Goal: Task Accomplishment & Management: Use online tool/utility

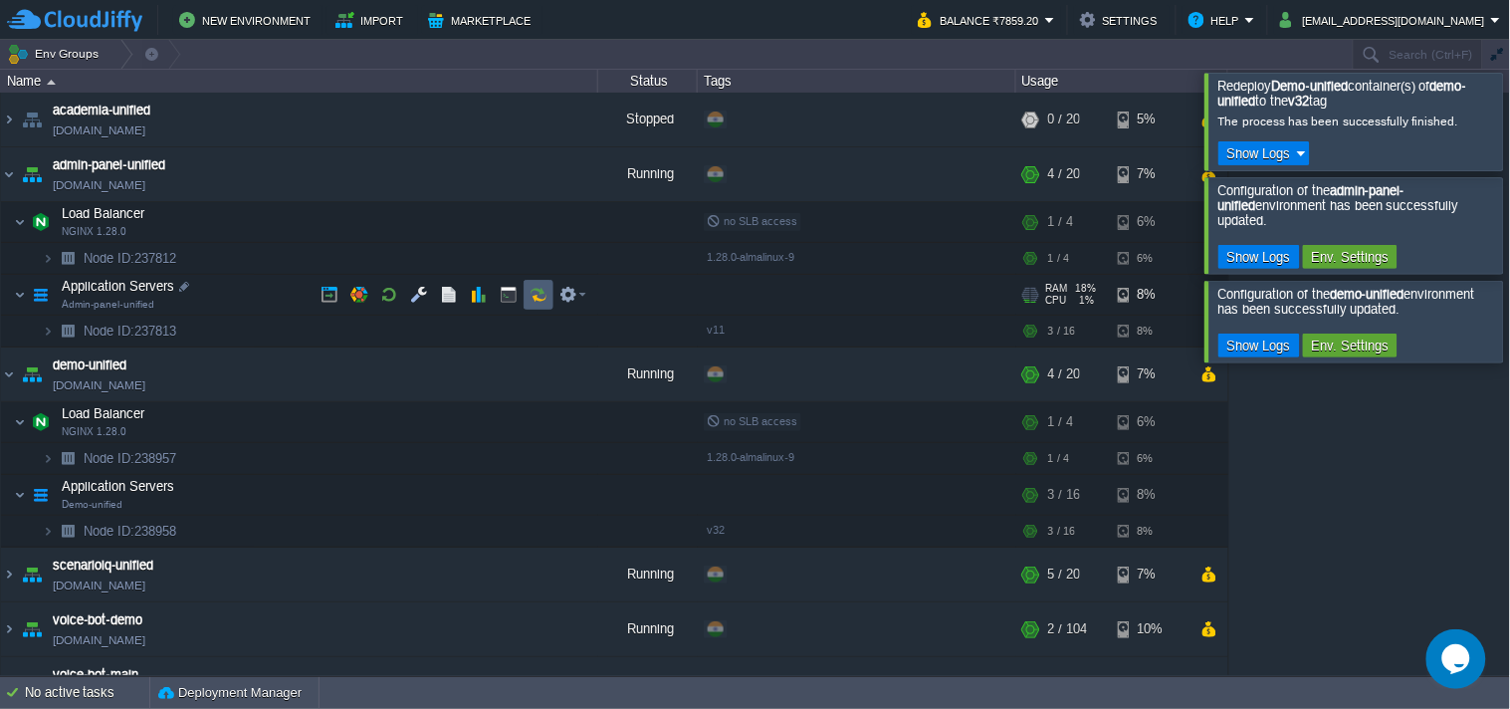
click at [542, 295] on button "button" at bounding box center [539, 295] width 18 height 18
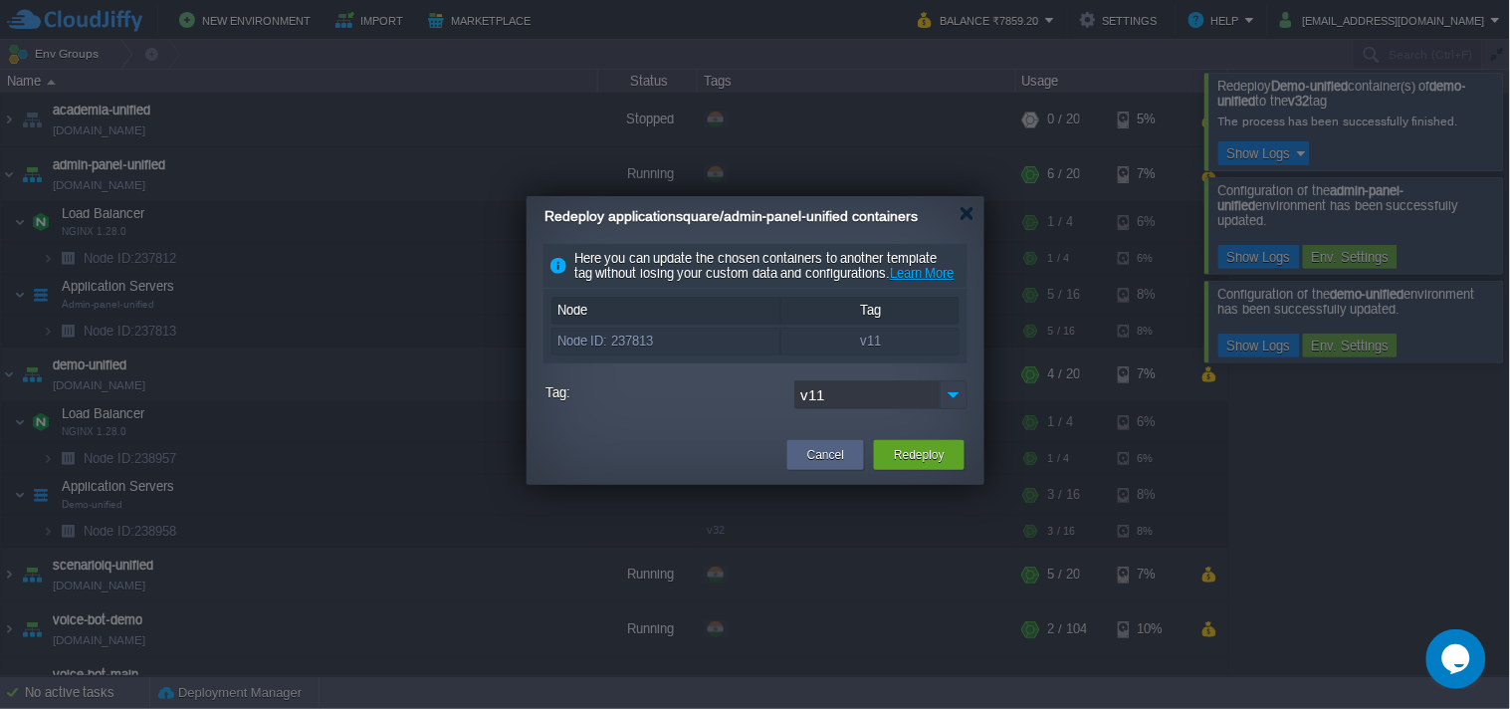
click at [948, 409] on img at bounding box center [954, 394] width 28 height 29
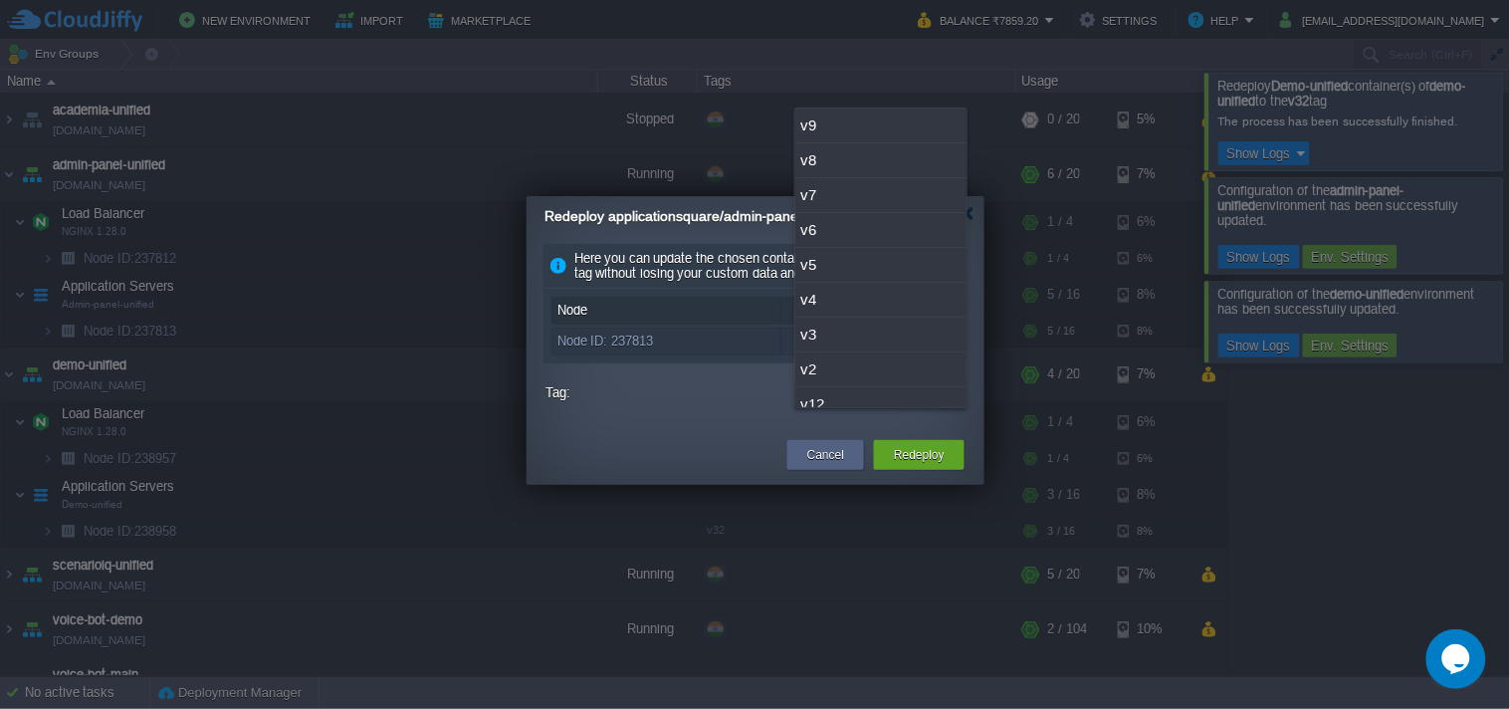
scroll to position [51, 0]
click at [909, 353] on div "v12" at bounding box center [880, 353] width 171 height 35
type input "v12"
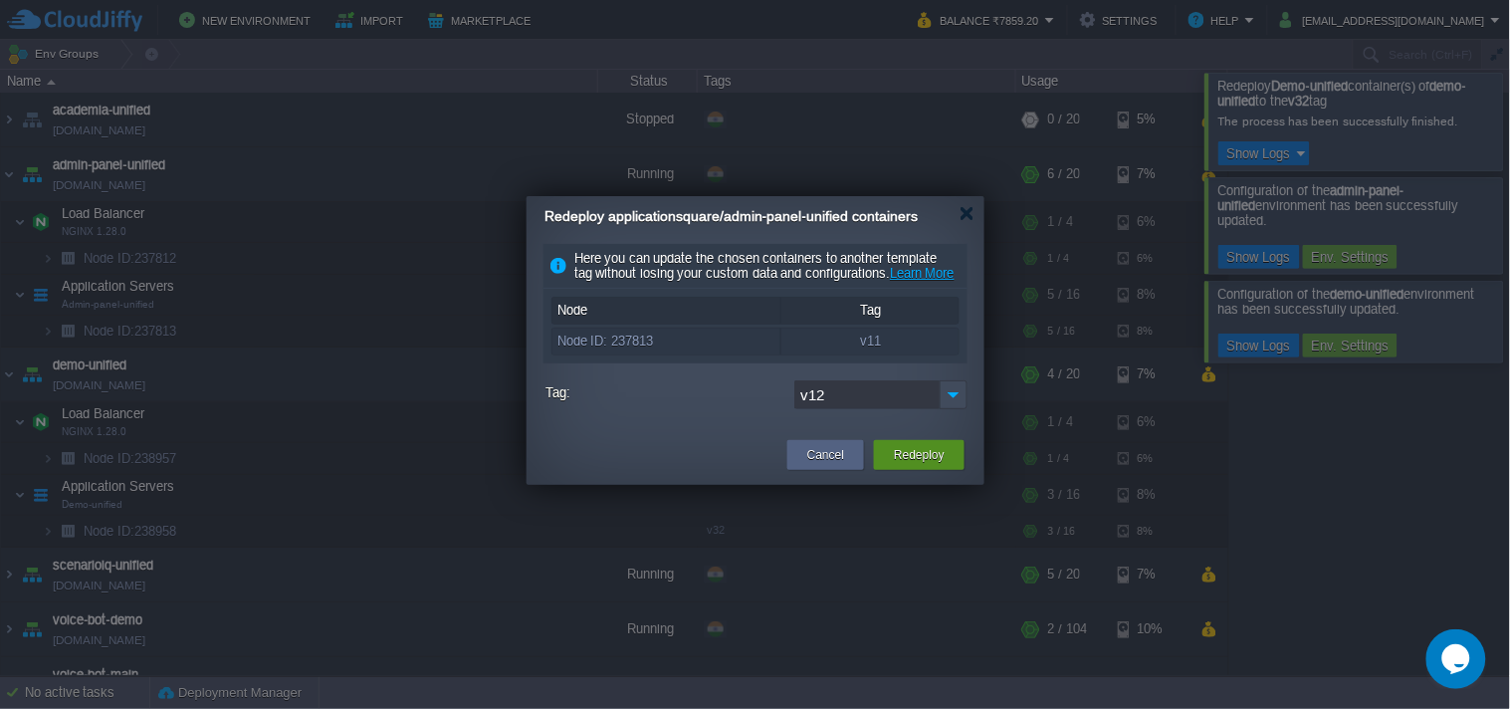
click at [923, 465] on button "Redeploy" at bounding box center [919, 455] width 51 height 20
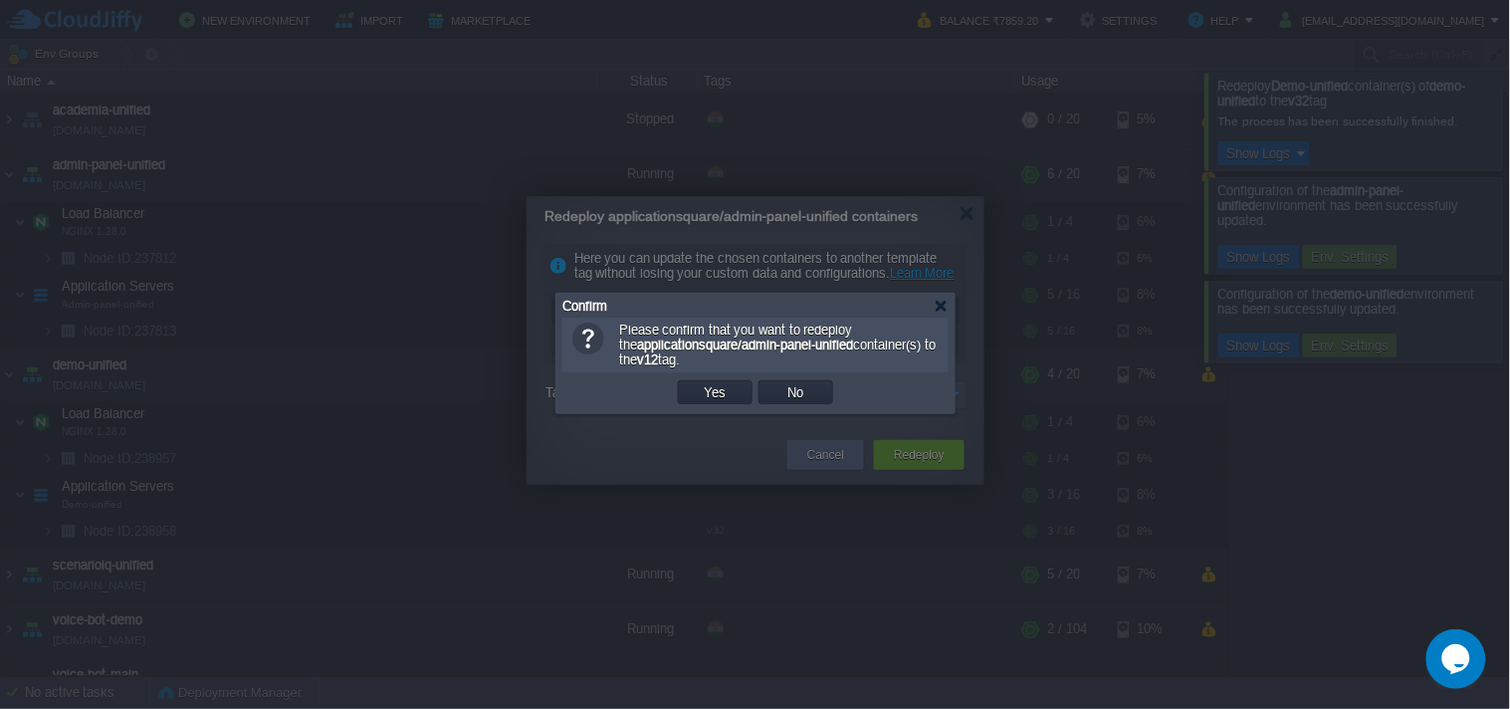
click at [742, 400] on td "Yes" at bounding box center [715, 392] width 75 height 24
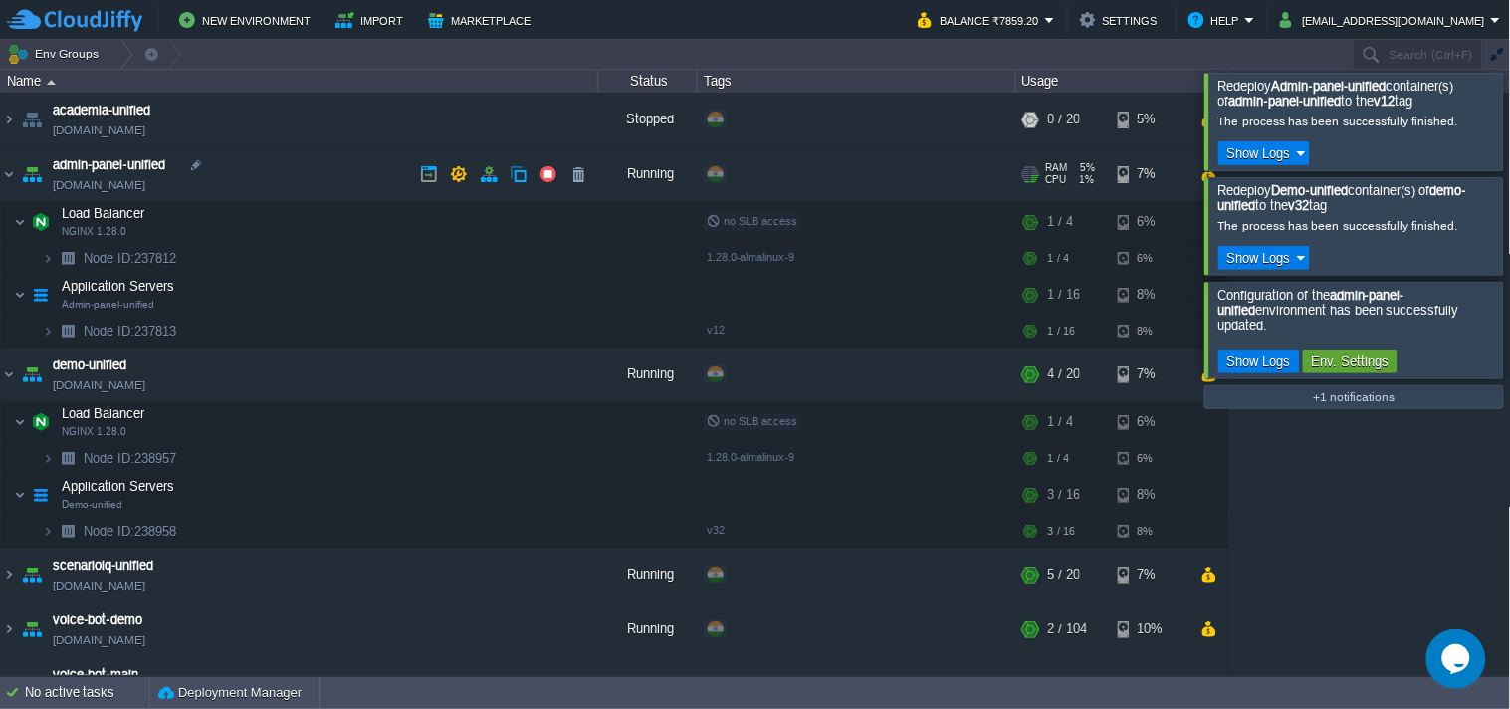
click at [145, 189] on link "[DOMAIN_NAME]" at bounding box center [99, 185] width 93 height 20
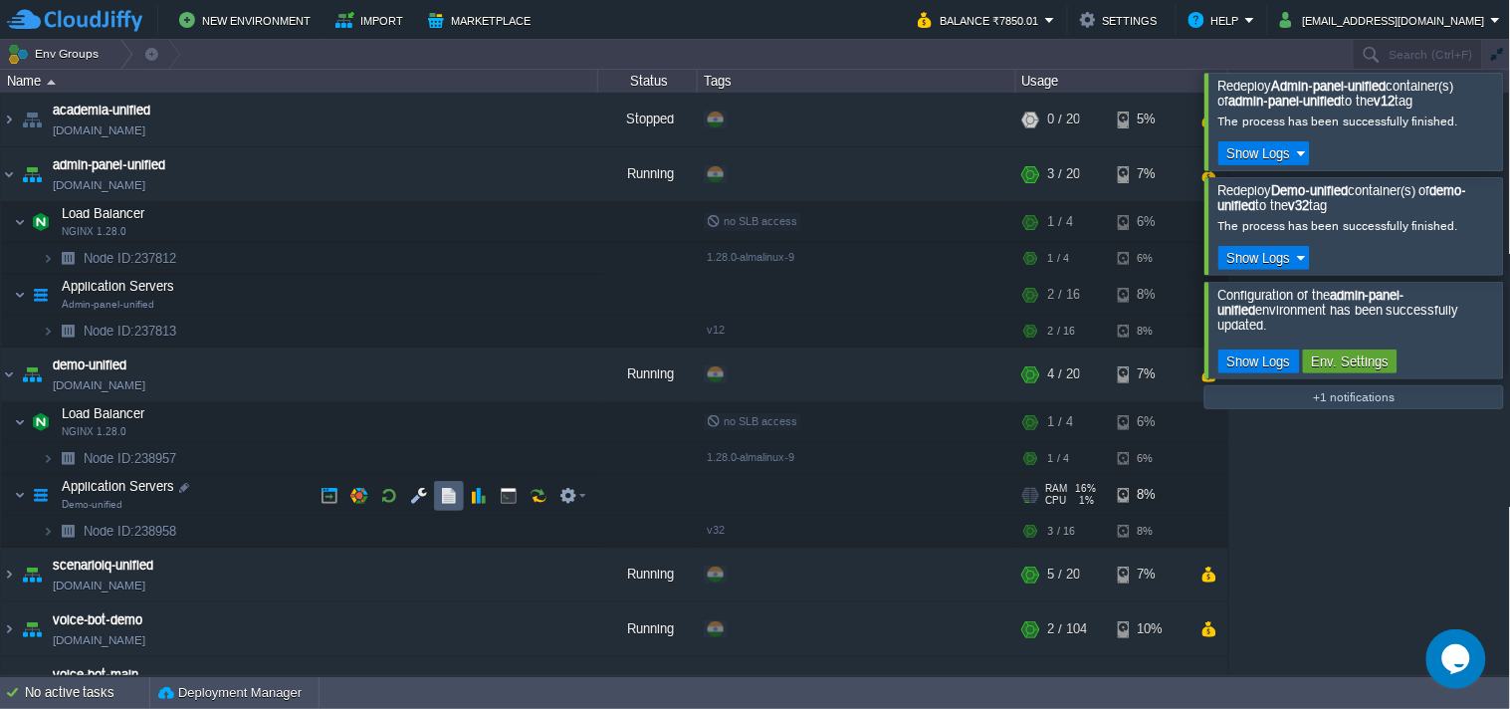
click at [456, 488] on button "button" at bounding box center [449, 496] width 18 height 18
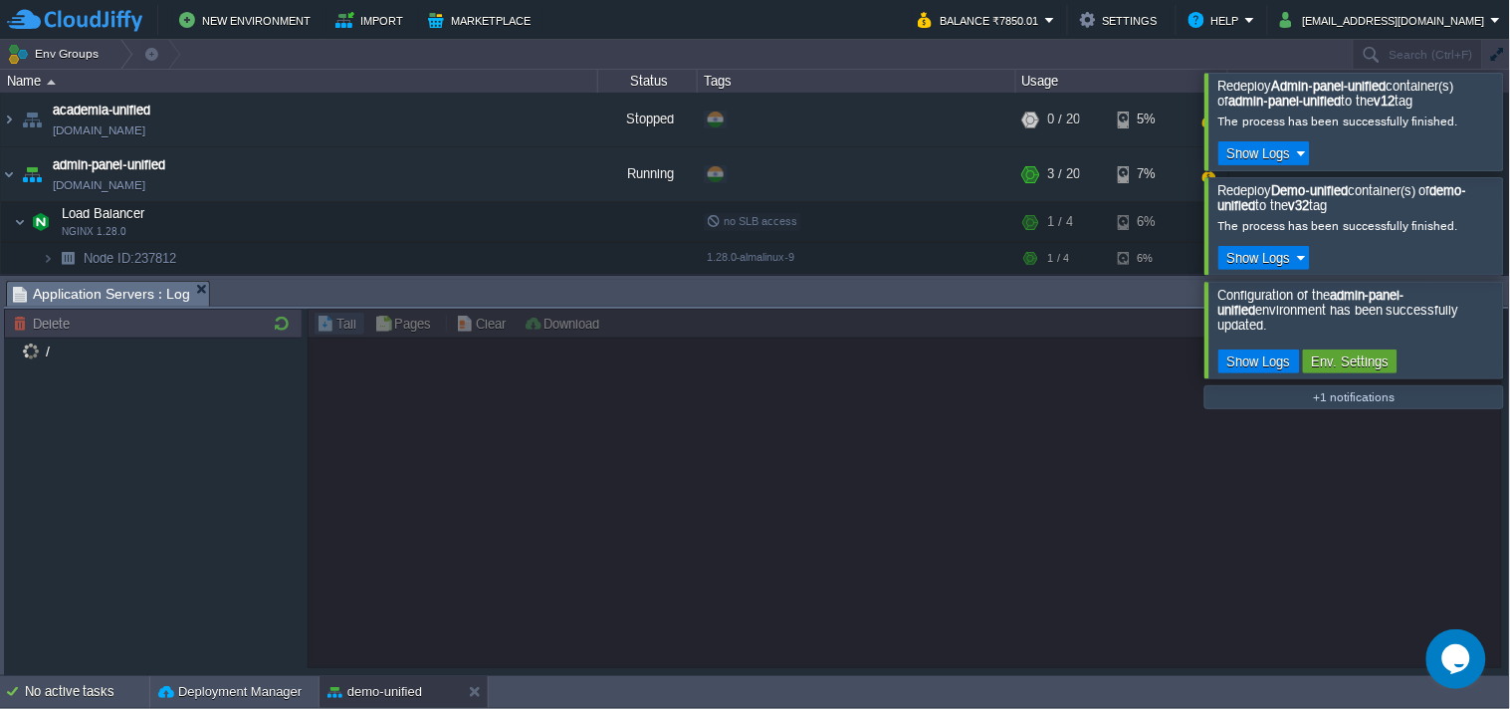
click at [1509, 121] on div at bounding box center [1535, 121] width 0 height 97
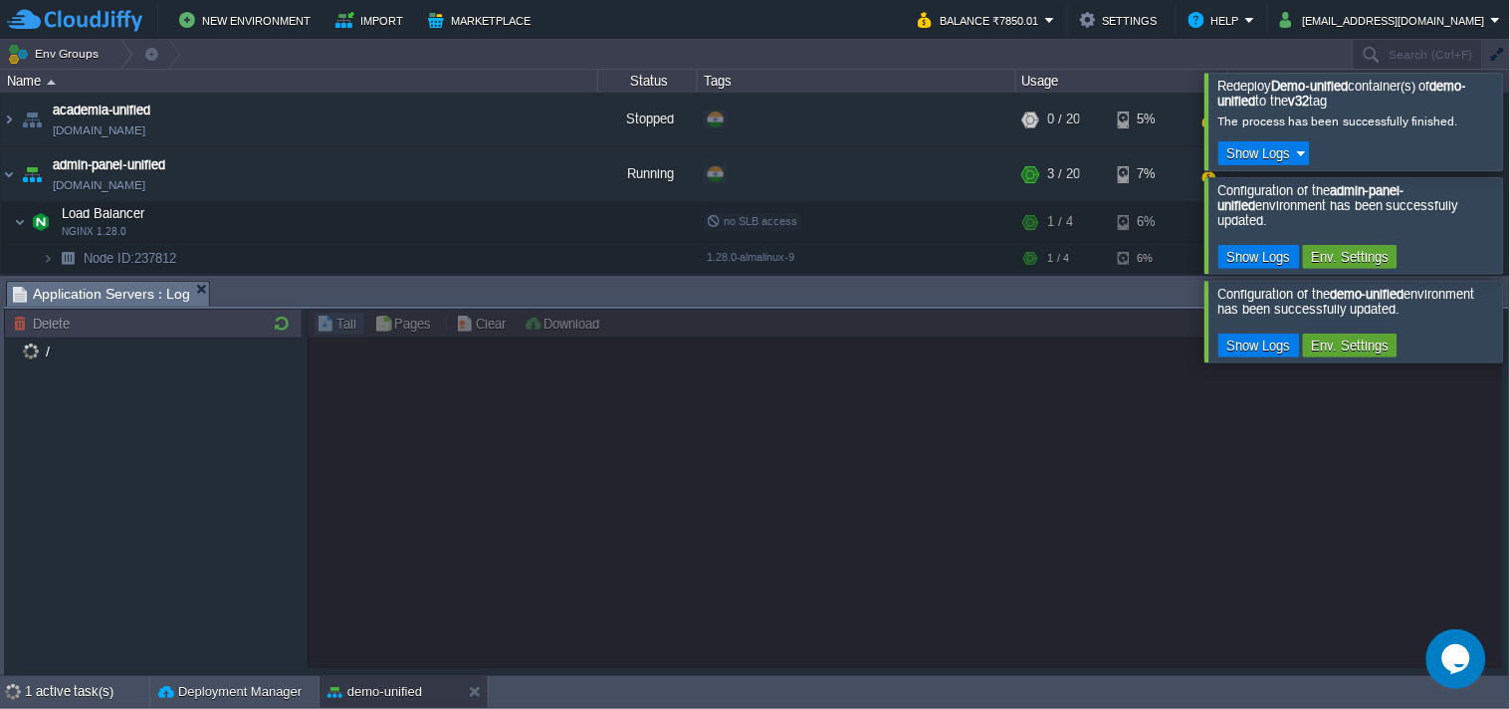
click at [1509, 153] on div at bounding box center [1535, 121] width 0 height 97
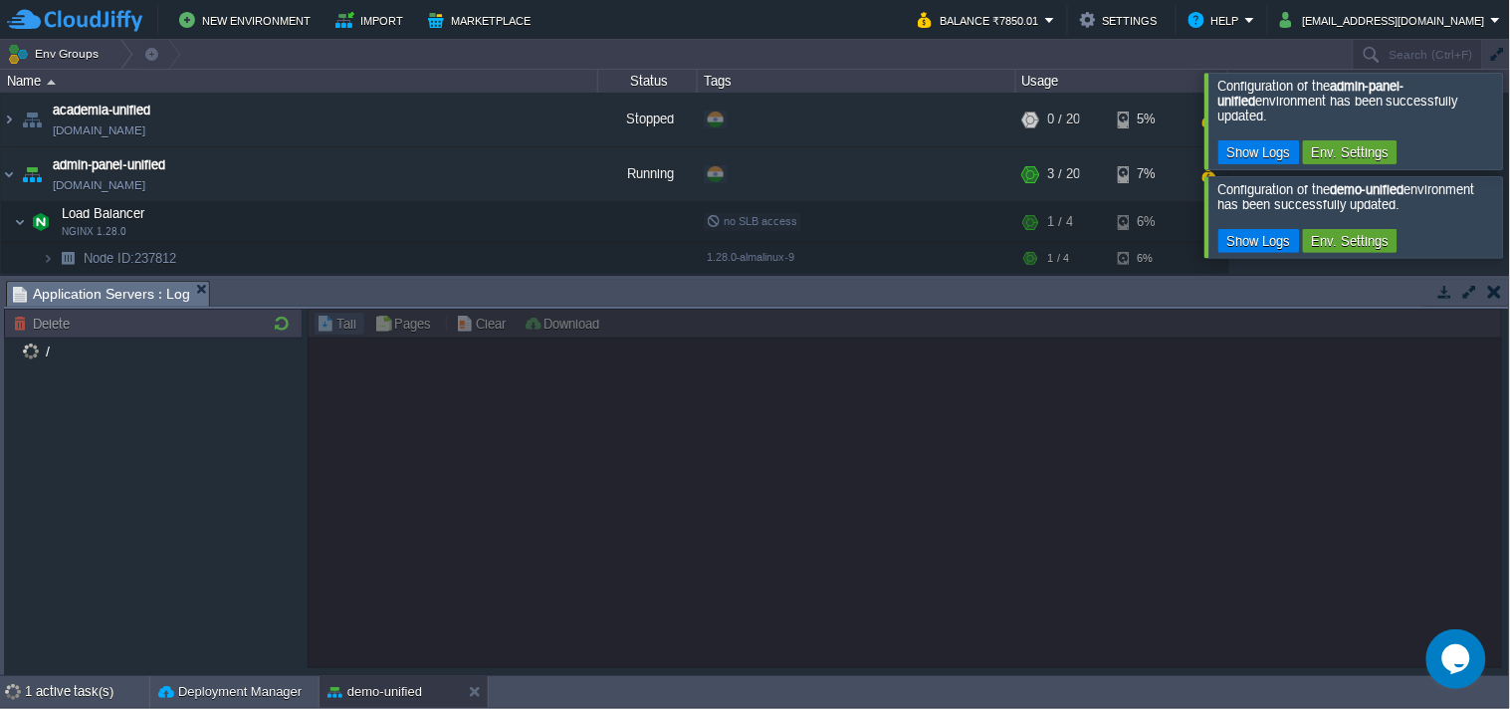
click at [1509, 139] on div at bounding box center [1535, 121] width 0 height 96
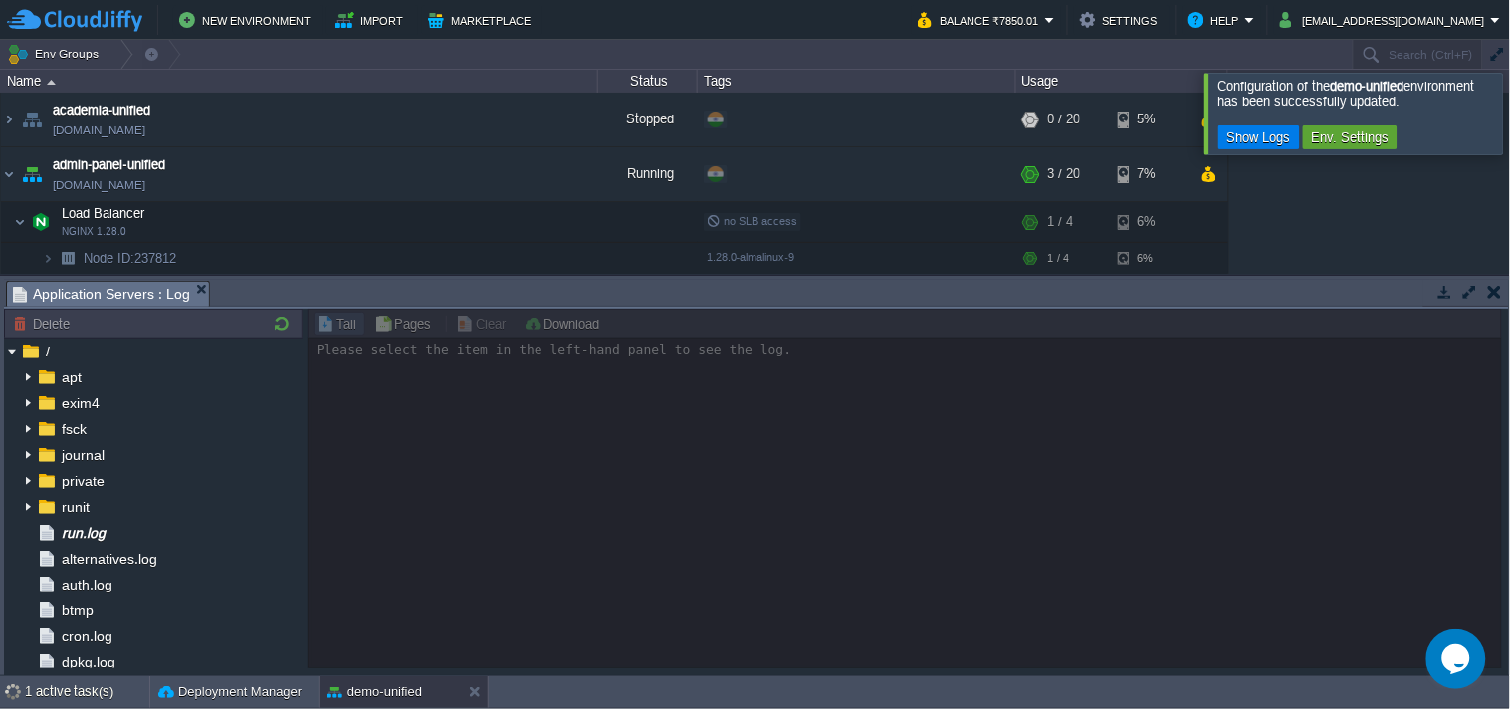
click at [1509, 127] on div at bounding box center [1535, 113] width 0 height 81
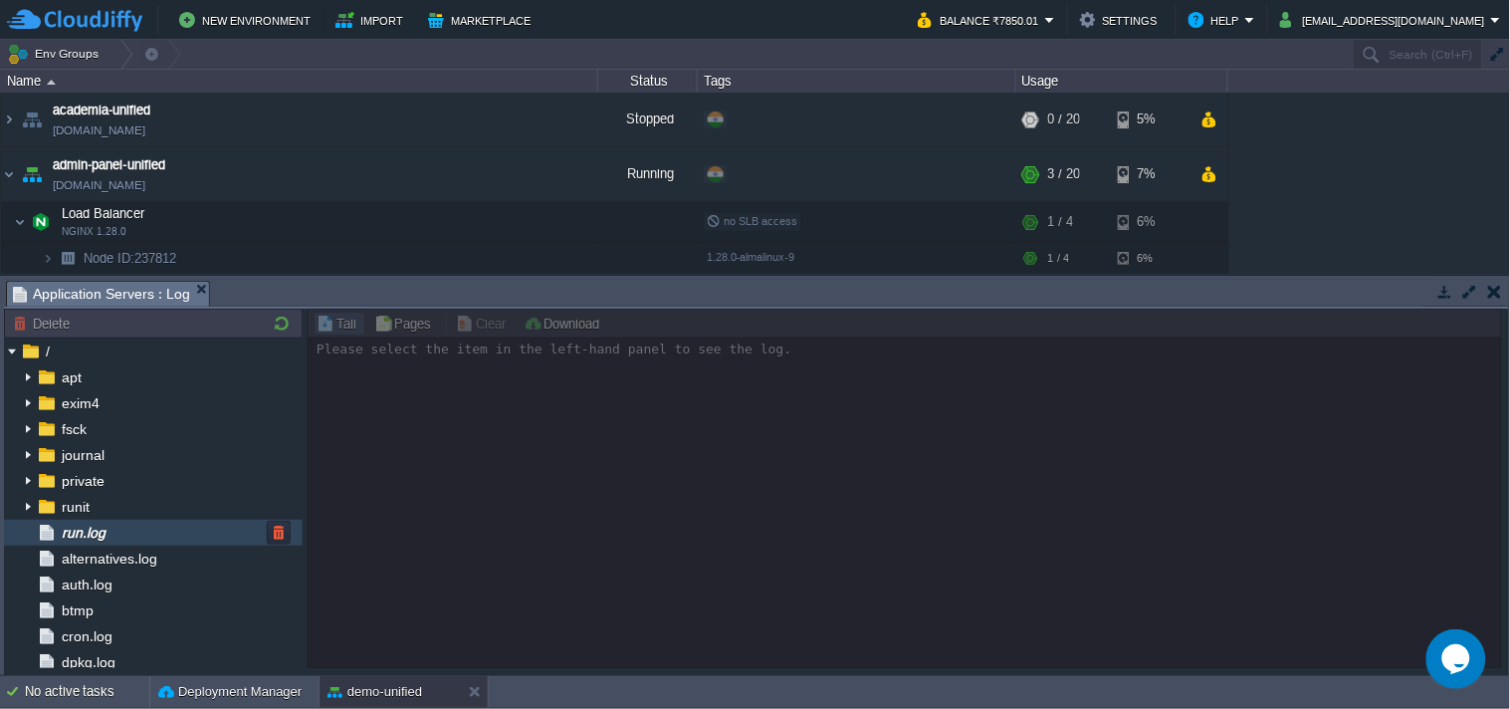
click at [207, 534] on div "run.log" at bounding box center [153, 533] width 299 height 26
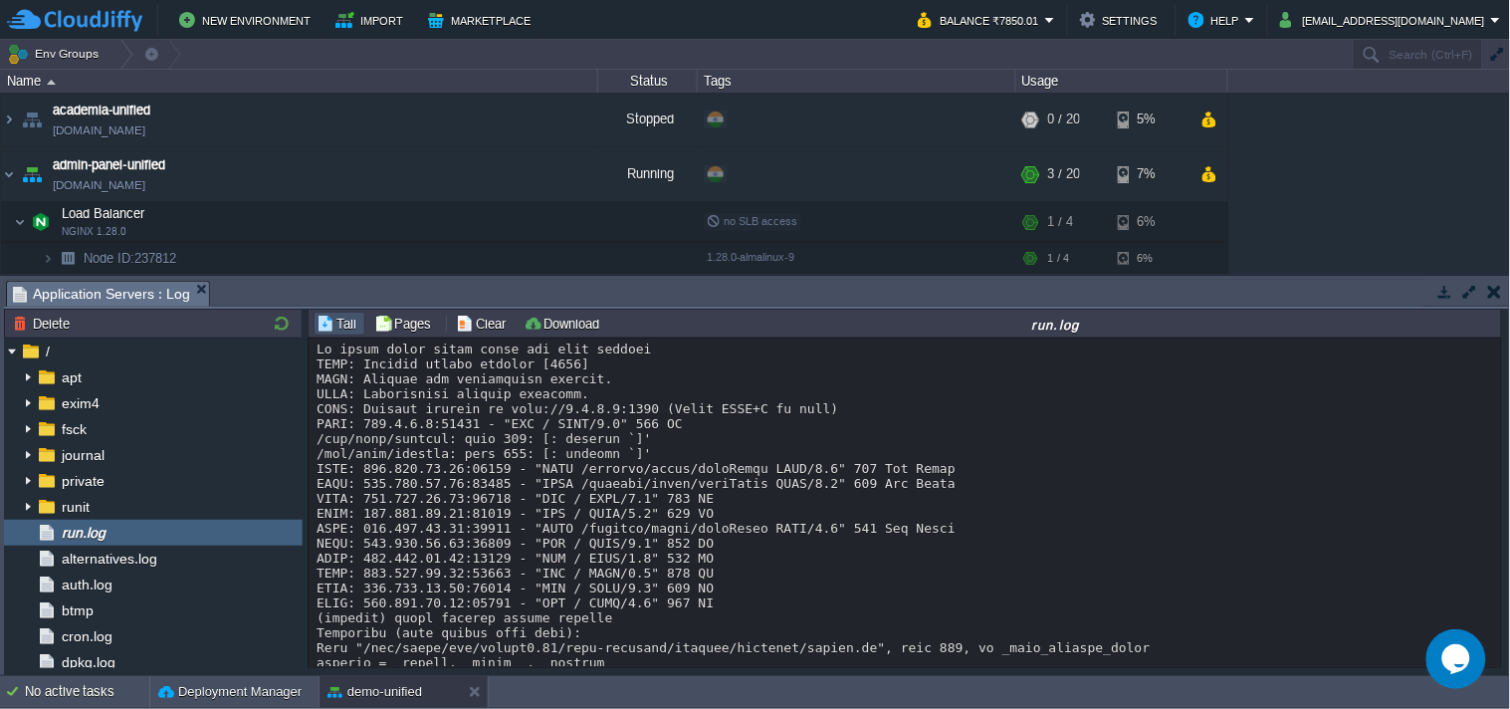
scroll to position [13124, 0]
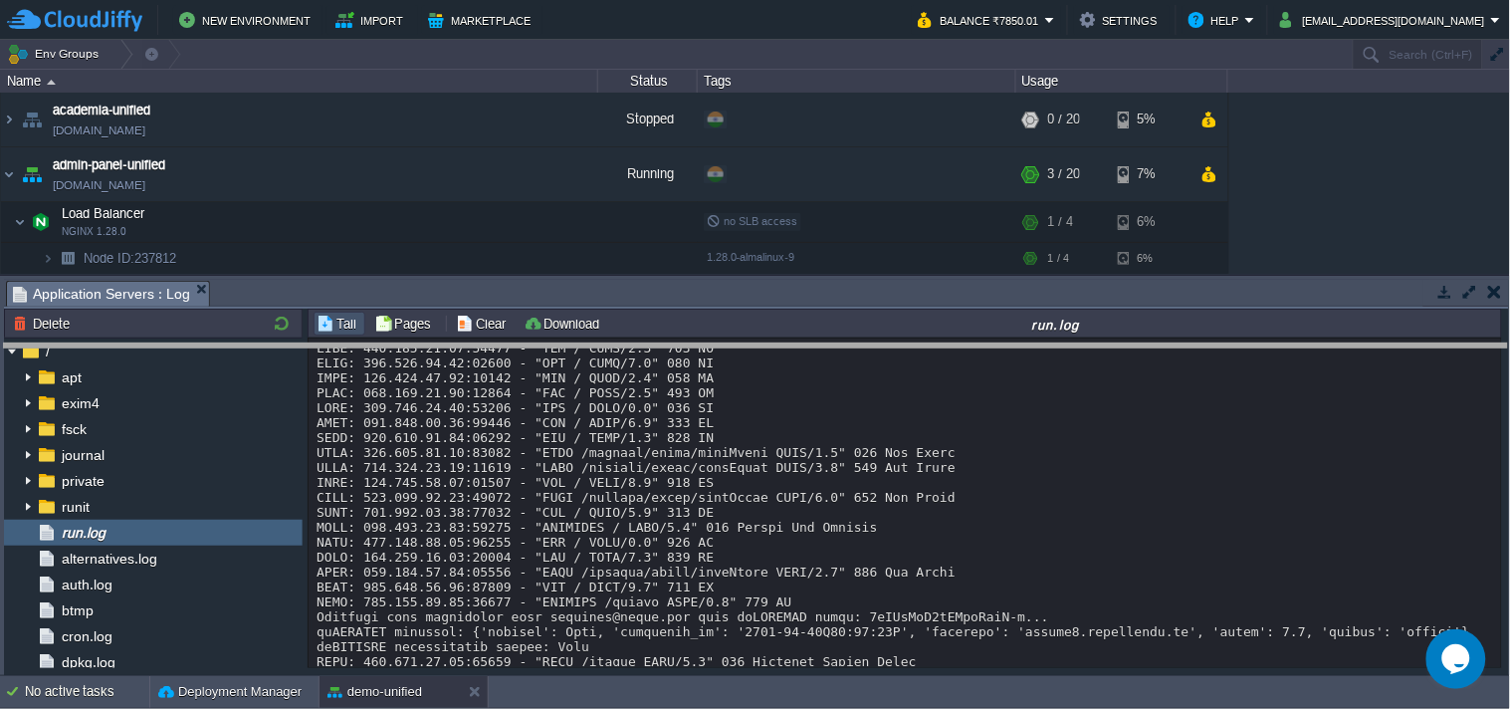
drag, startPoint x: 1315, startPoint y: 296, endPoint x: 1288, endPoint y: 493, distance: 198.9
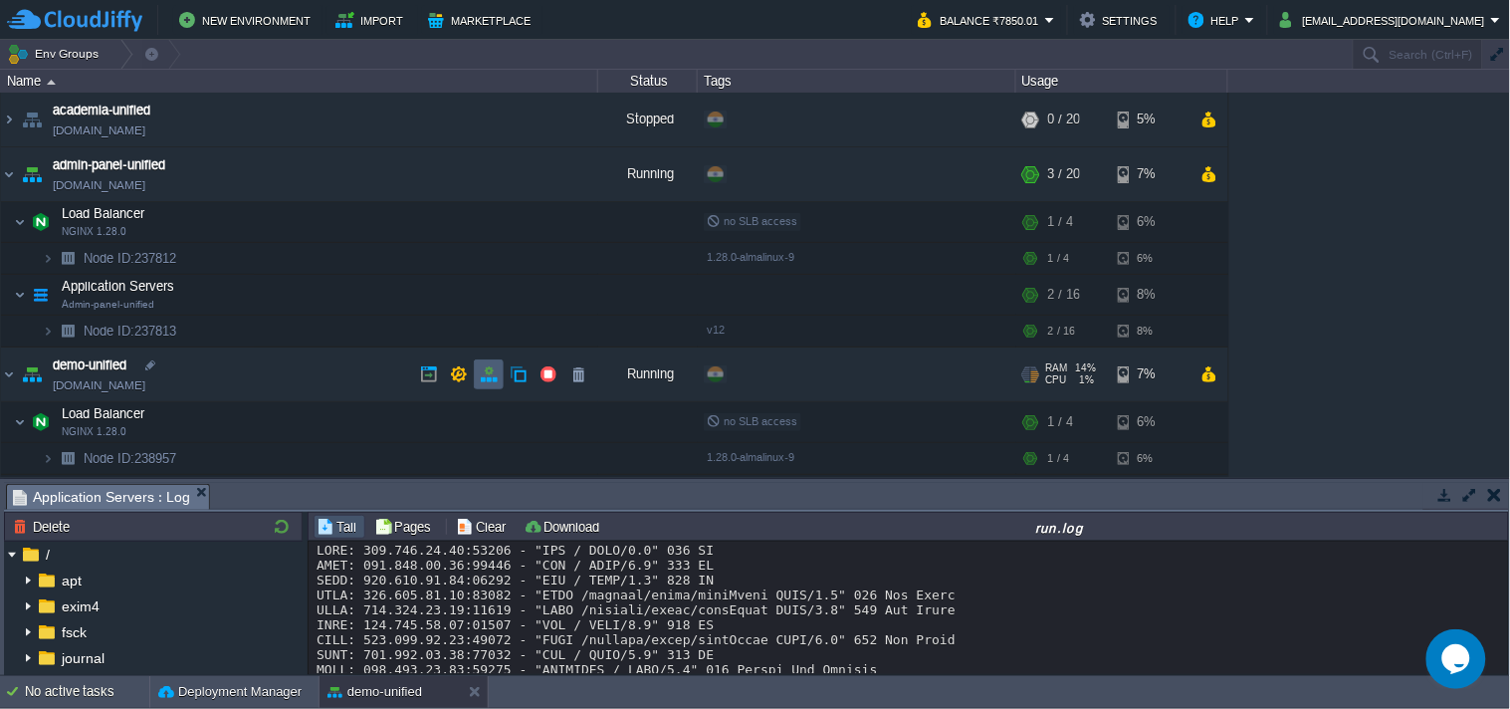
click at [493, 380] on button "button" at bounding box center [489, 374] width 18 height 18
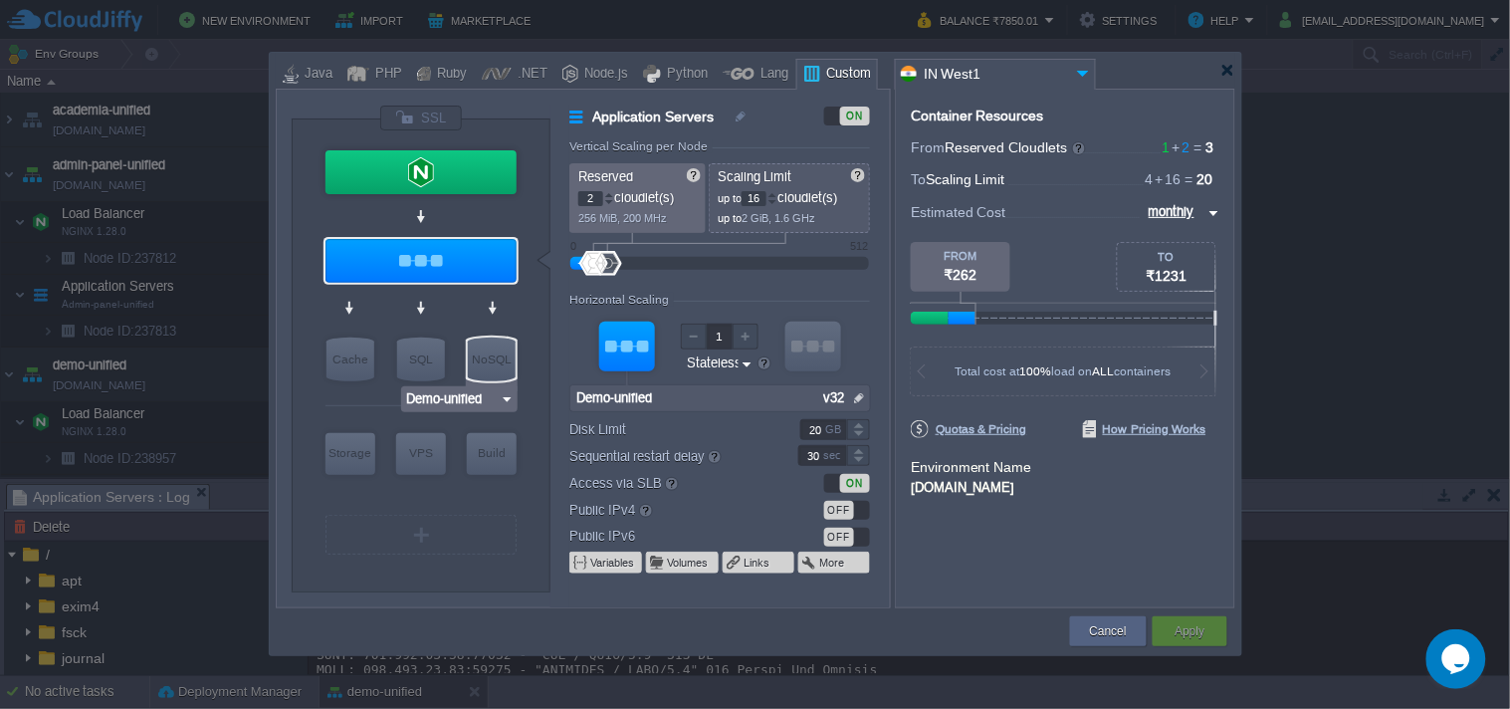
type input "NGINX 1.28.0"
click at [605, 567] on button "Variables" at bounding box center [613, 562] width 46 height 16
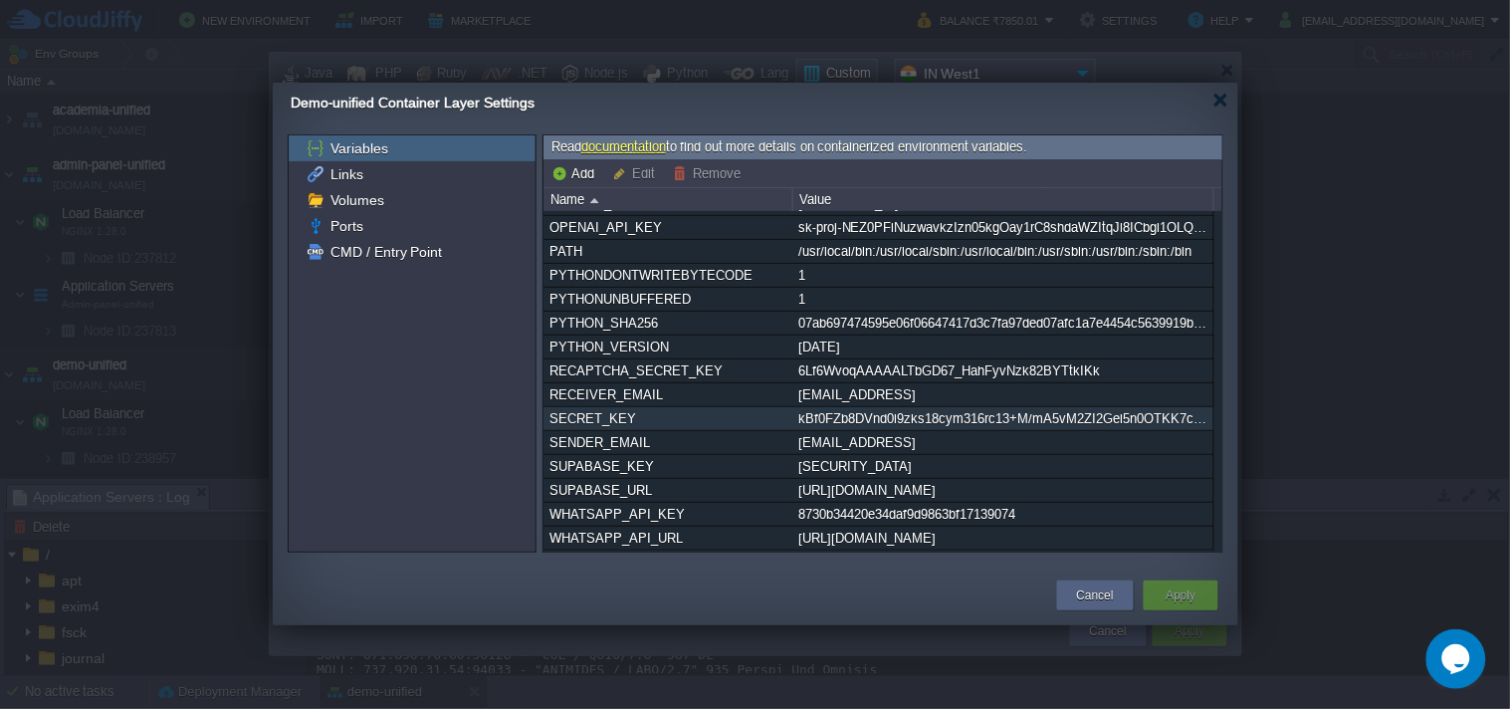
scroll to position [3, 0]
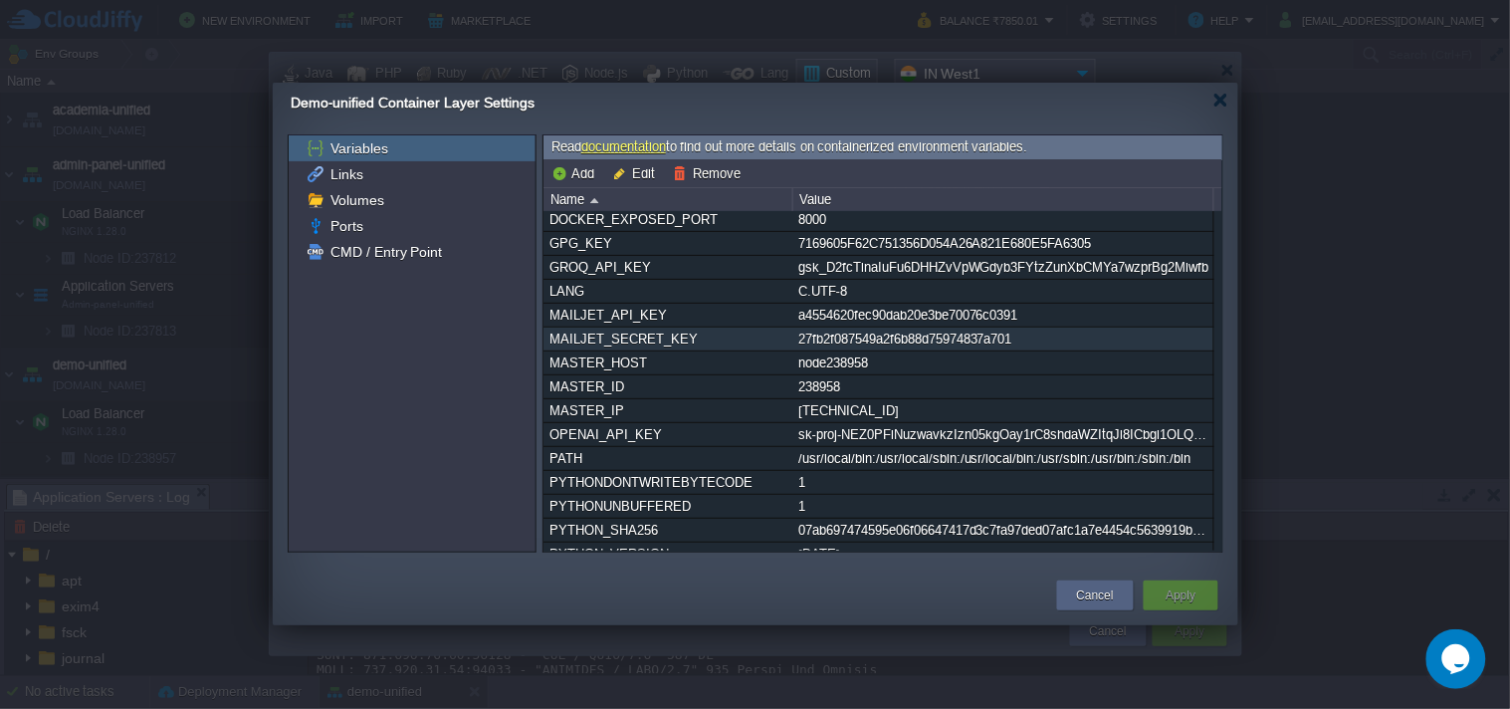
click at [858, 336] on div "27fb2f087549a2f6b88d75974837a701" at bounding box center [1002, 338] width 419 height 23
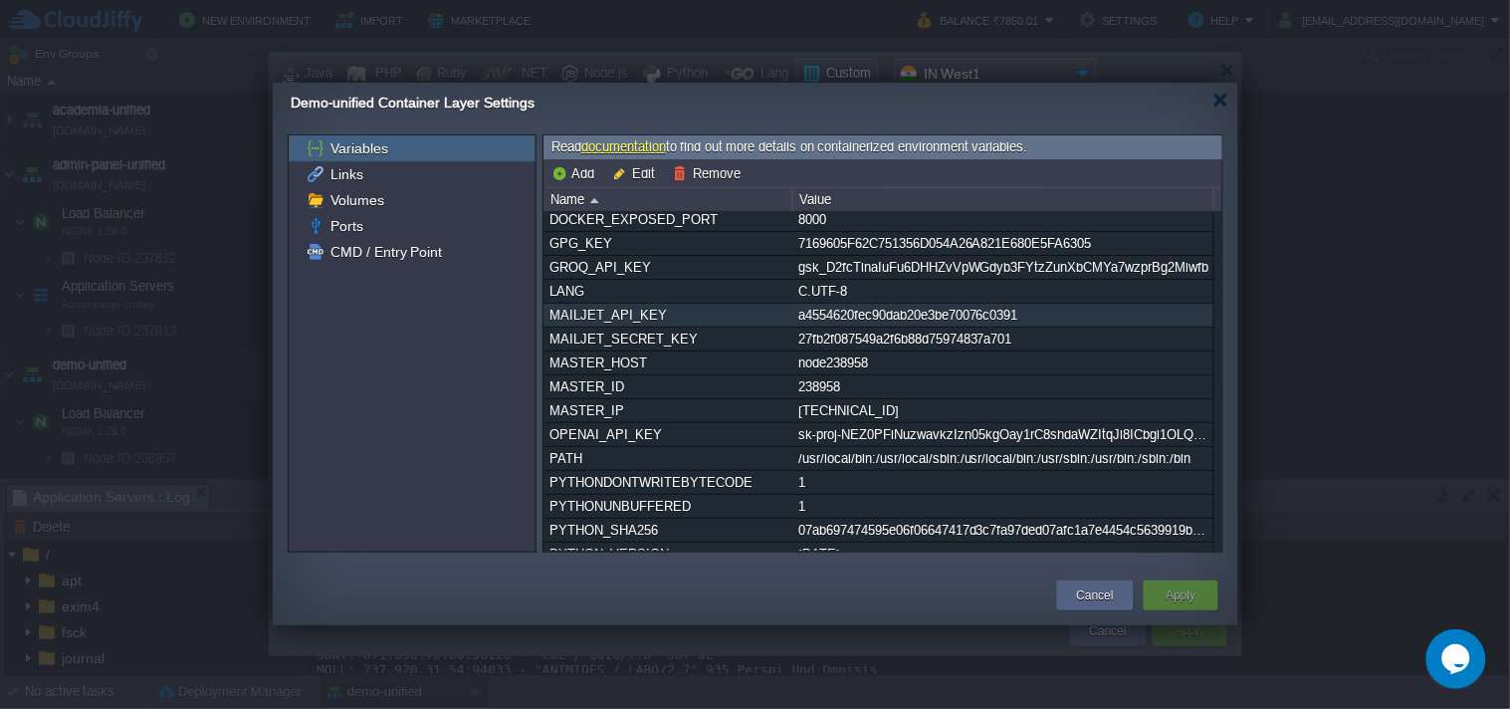
click at [858, 316] on div "a4554620fec90dab20e3be70076c0391" at bounding box center [1002, 315] width 419 height 23
click at [624, 172] on button "Edit" at bounding box center [636, 173] width 49 height 18
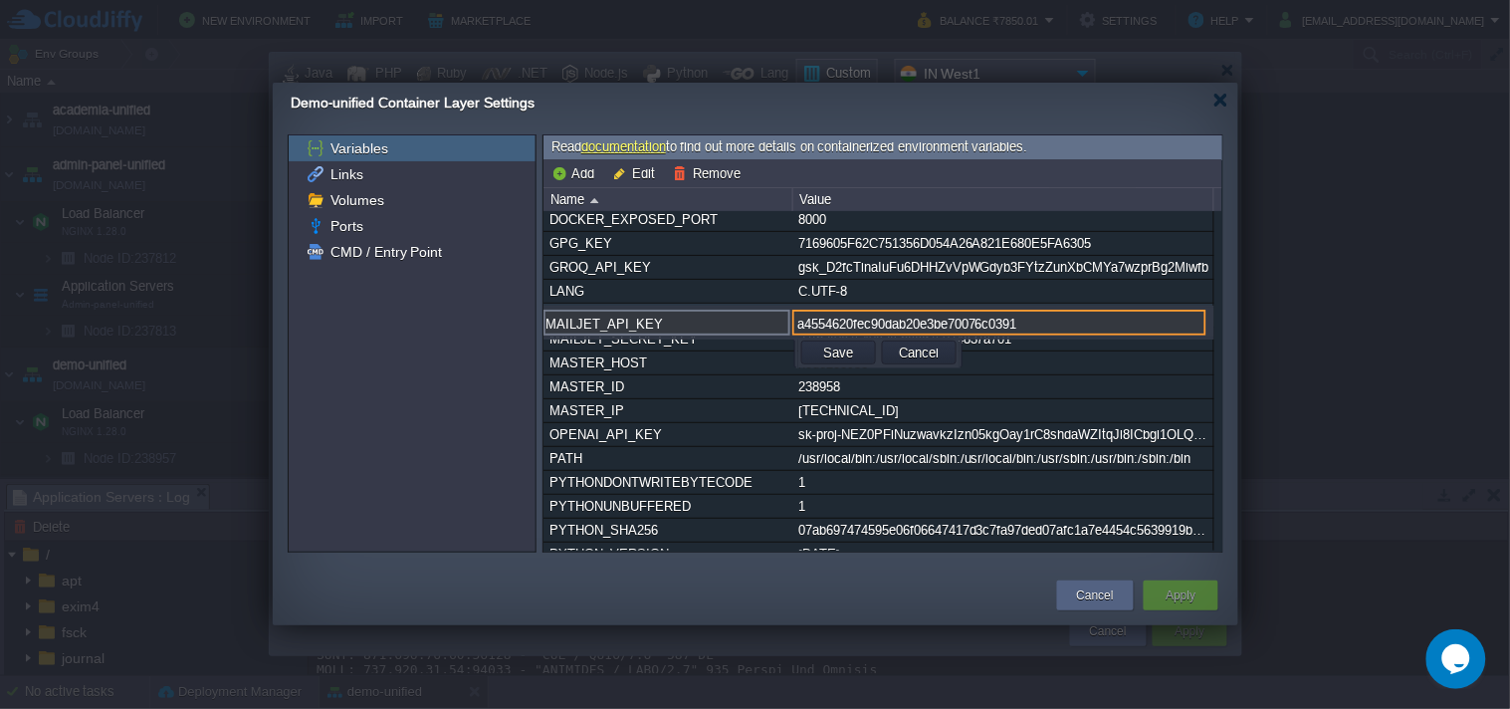
click at [901, 328] on input "a4554620fec90dab20e3be70076c0391" at bounding box center [999, 323] width 414 height 26
click at [883, 317] on input "a4554620fec90dab20e3be70076c0391" at bounding box center [999, 323] width 414 height 26
paste input "c47851f0d2a0e10ad06d511a51ca8628"
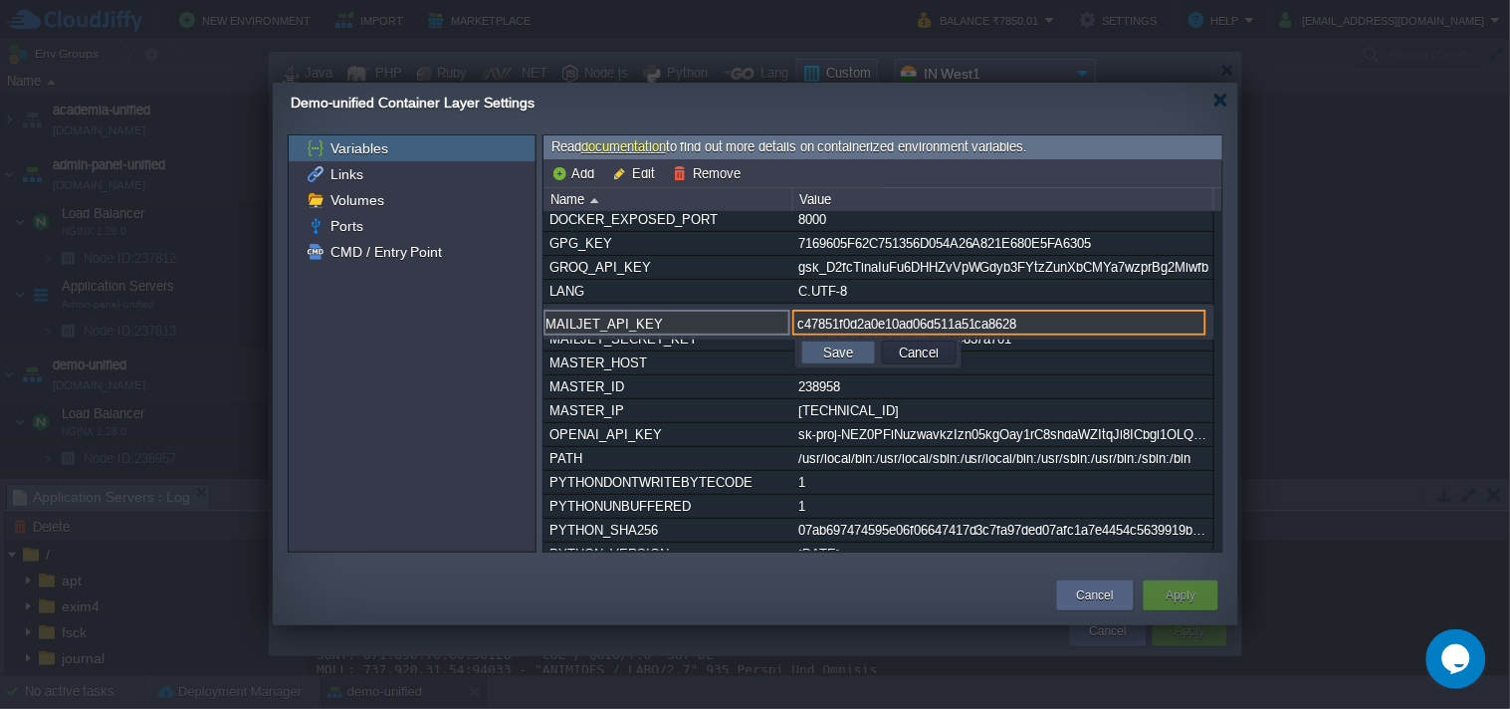
type input "c47851f0d2a0e10ad06d511a51ca8628"
click at [863, 356] on td "Save" at bounding box center [838, 352] width 75 height 24
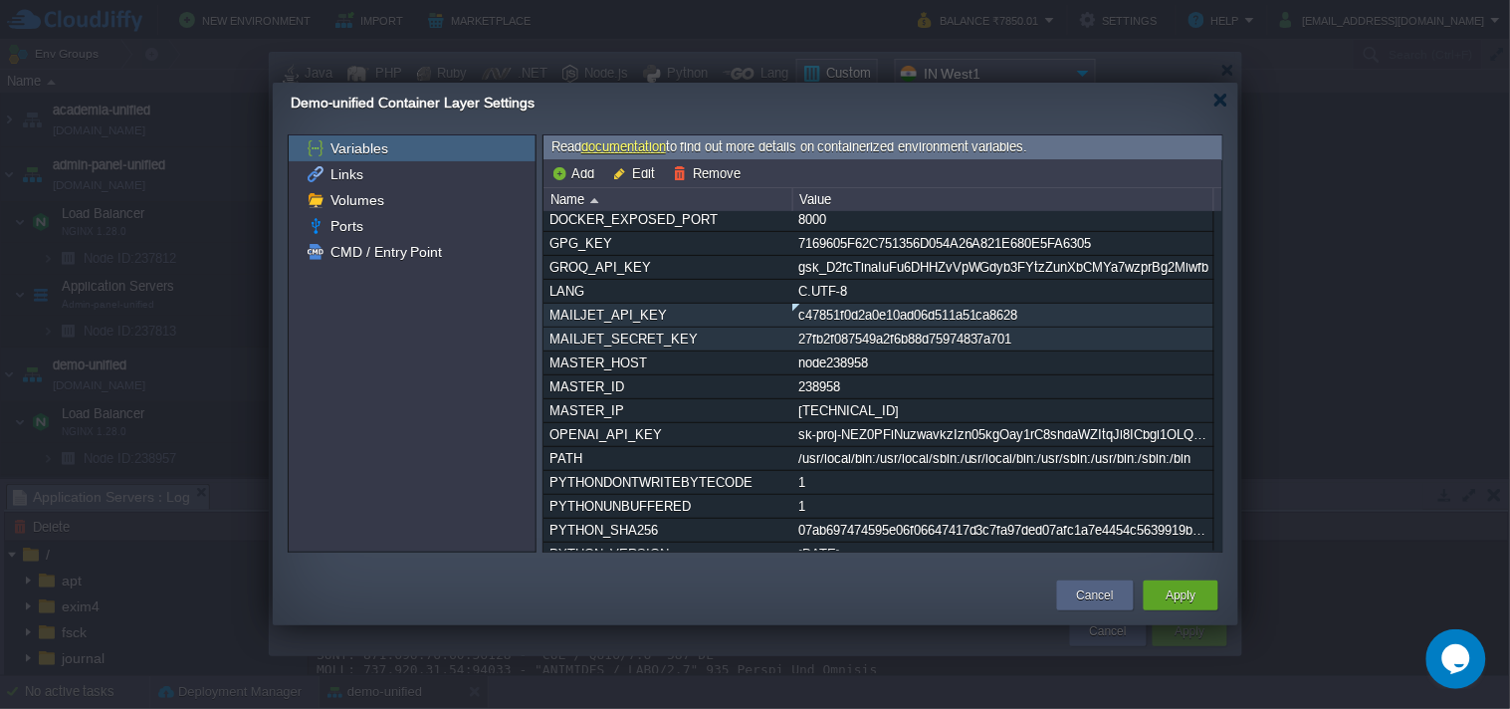
click at [807, 342] on div "27fb2f087549a2f6b88d75974837a701" at bounding box center [1002, 338] width 419 height 23
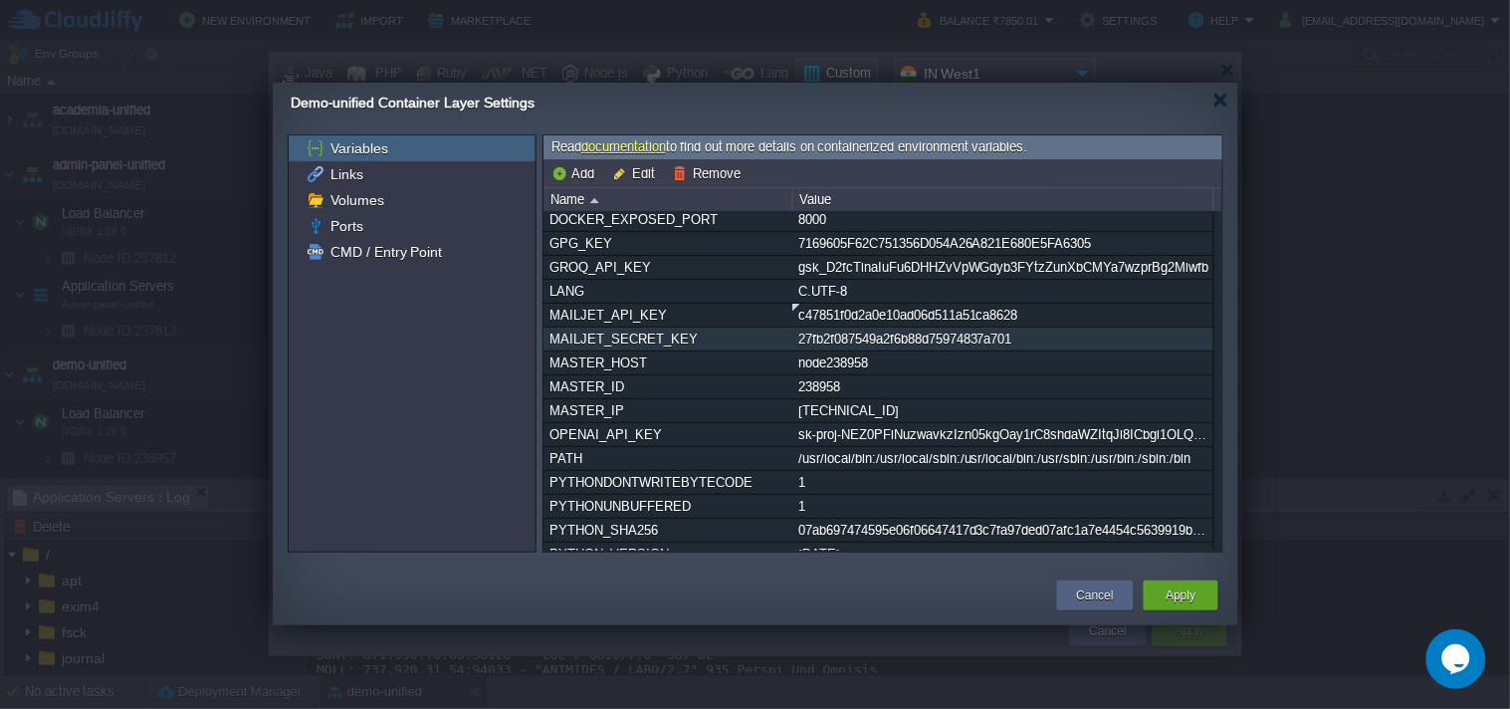
click at [807, 342] on div "27fb2f087549a2f6b88d75974837a701" at bounding box center [1002, 338] width 419 height 23
type input "MAILJET_SECRET_KEY"
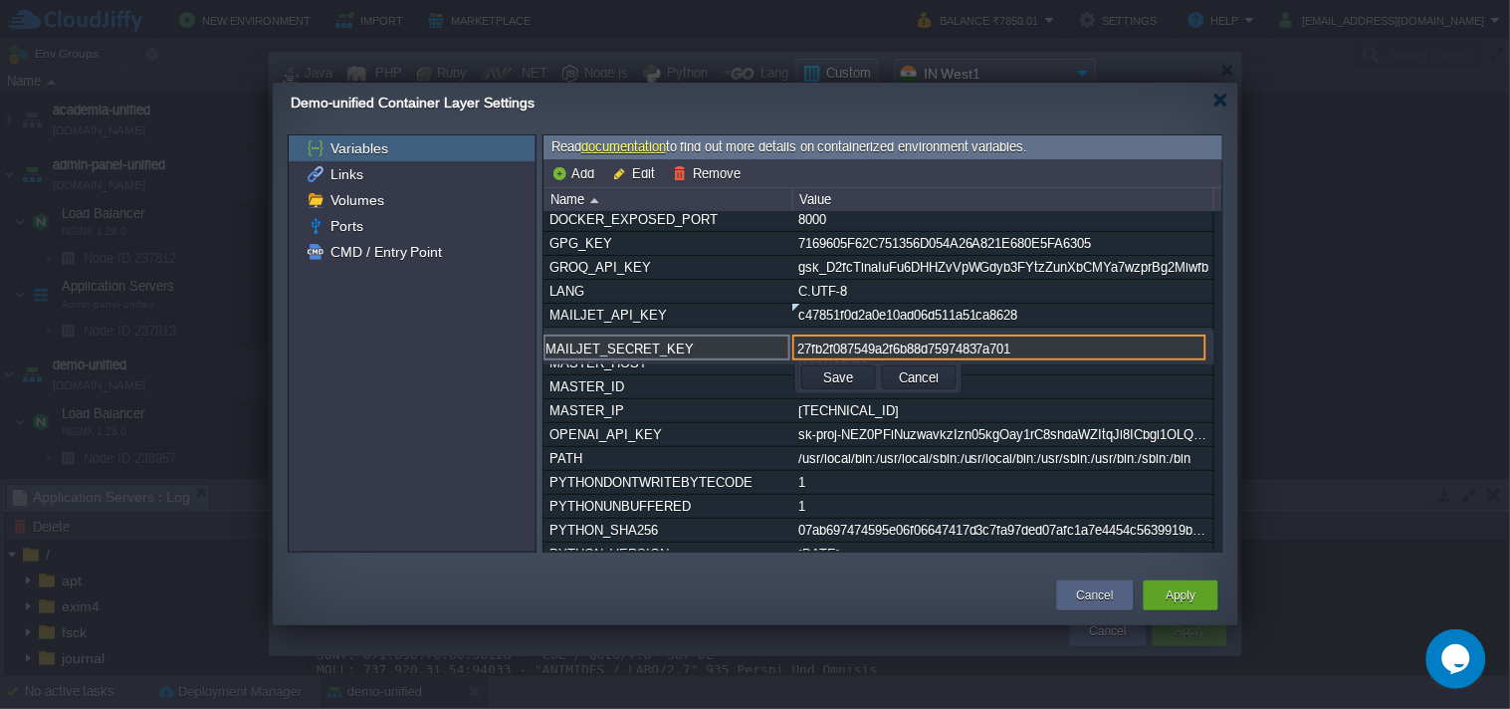
click at [851, 349] on input "27fb2f087549a2f6b88d75974837a701" at bounding box center [999, 347] width 414 height 26
paste input "a871cc46879c4c8ccdb8ec6a3a4a4bea"
type input "a871cc46879c4c8ccdb8ec6a3a4a4bea"
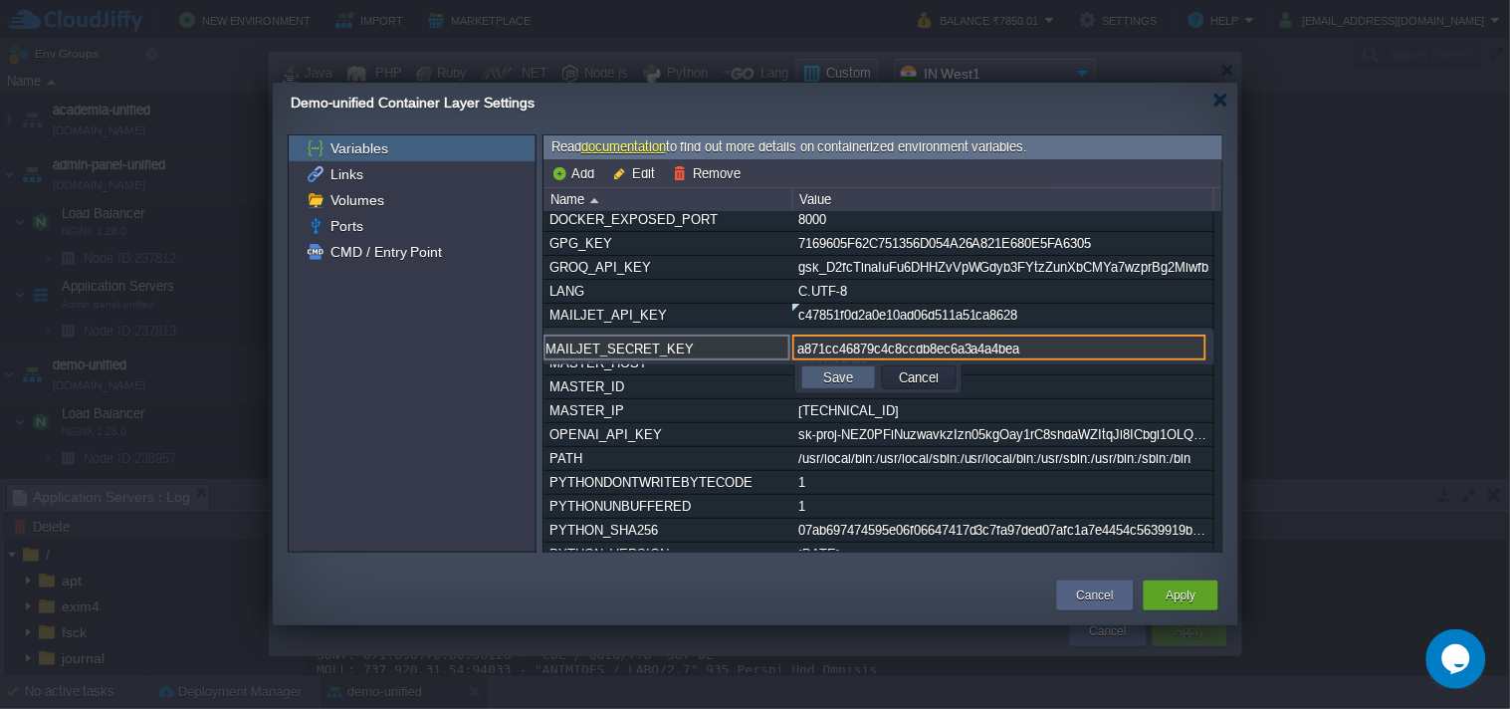
click at [868, 371] on td "Save" at bounding box center [838, 377] width 75 height 24
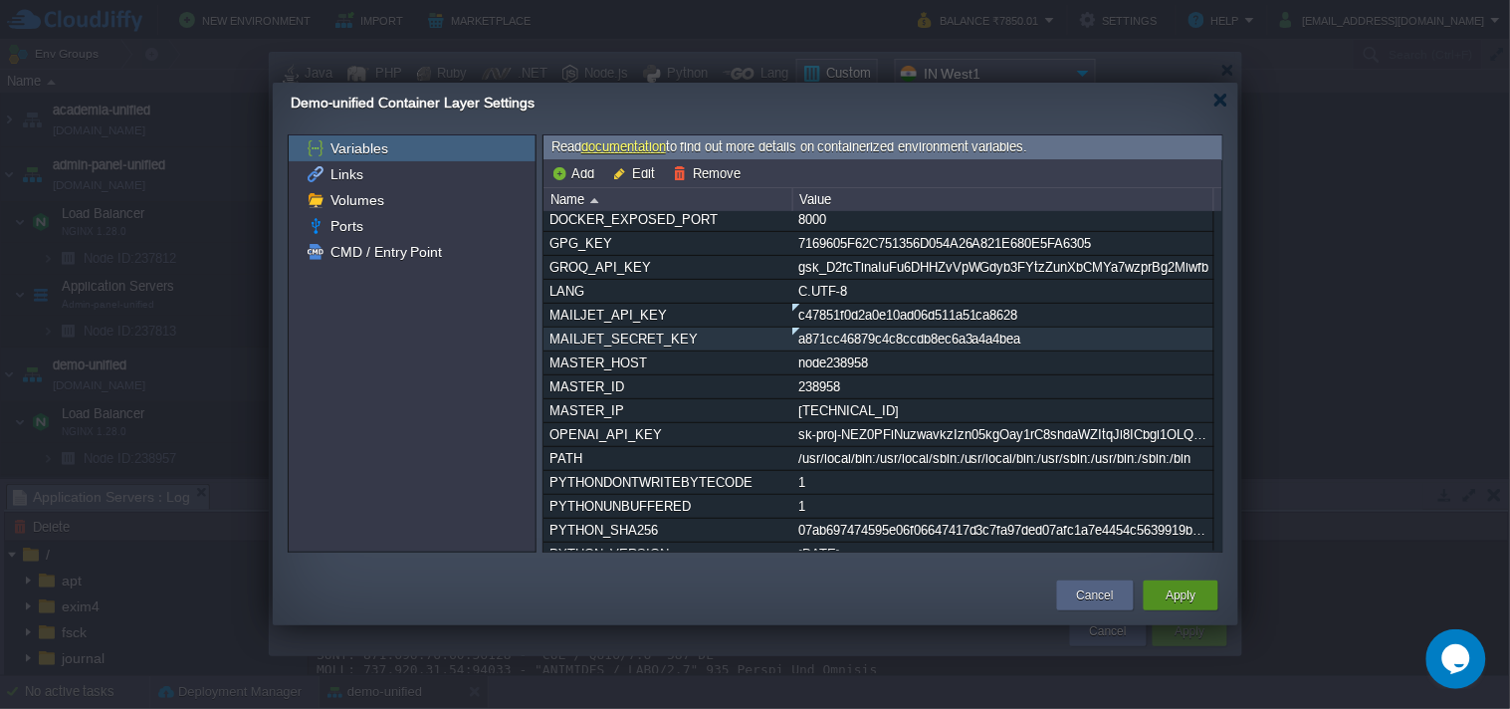
click at [1163, 598] on div "Apply" at bounding box center [1181, 595] width 45 height 30
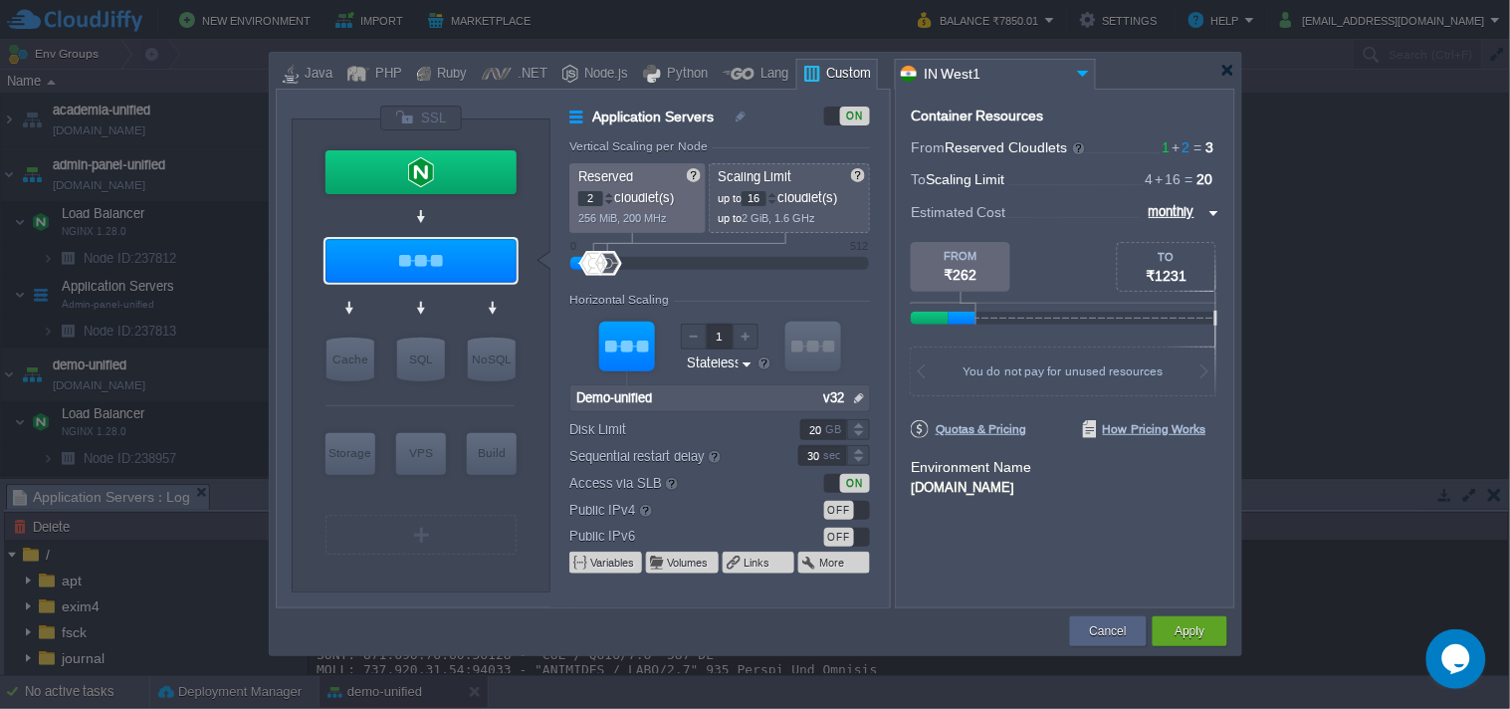
click at [1200, 633] on button "Apply" at bounding box center [1189, 631] width 30 height 20
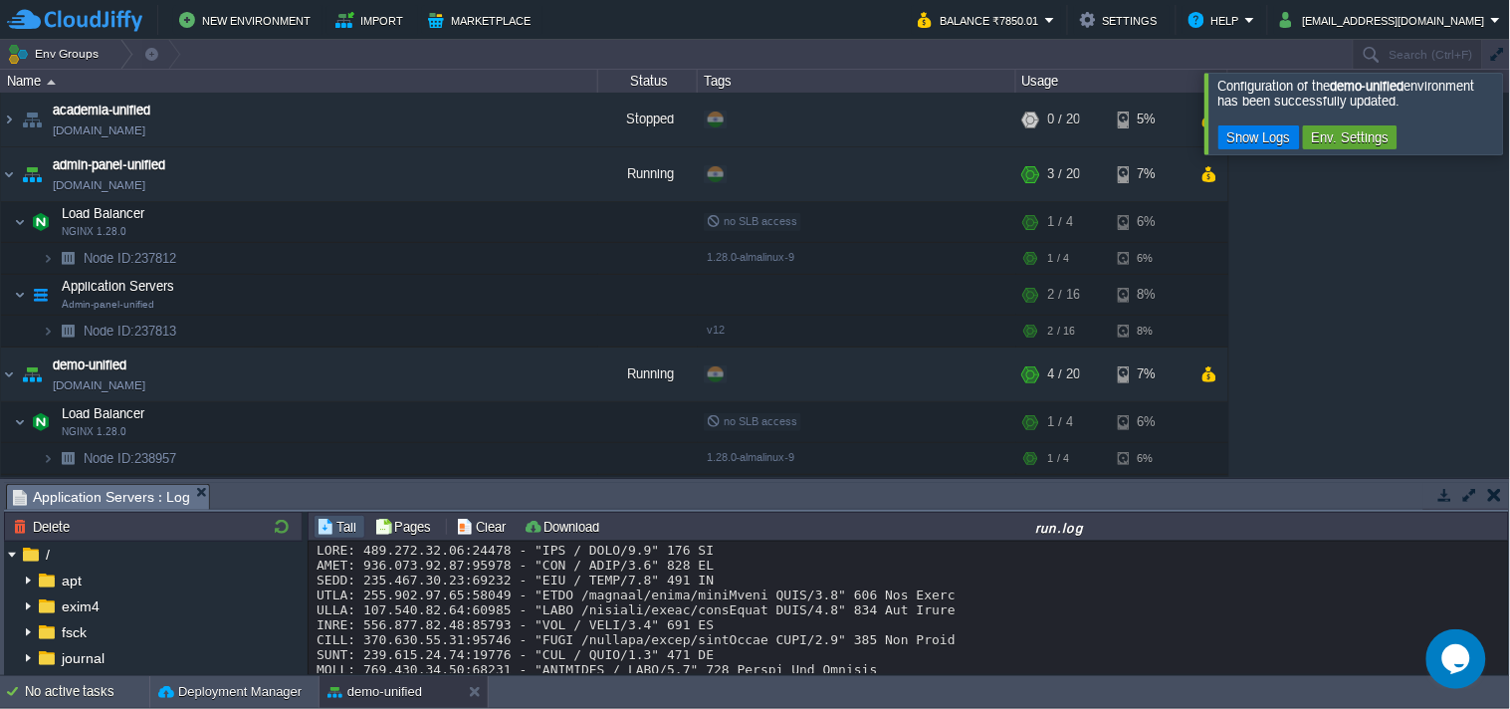
click at [1438, 492] on button "button" at bounding box center [1445, 495] width 18 height 18
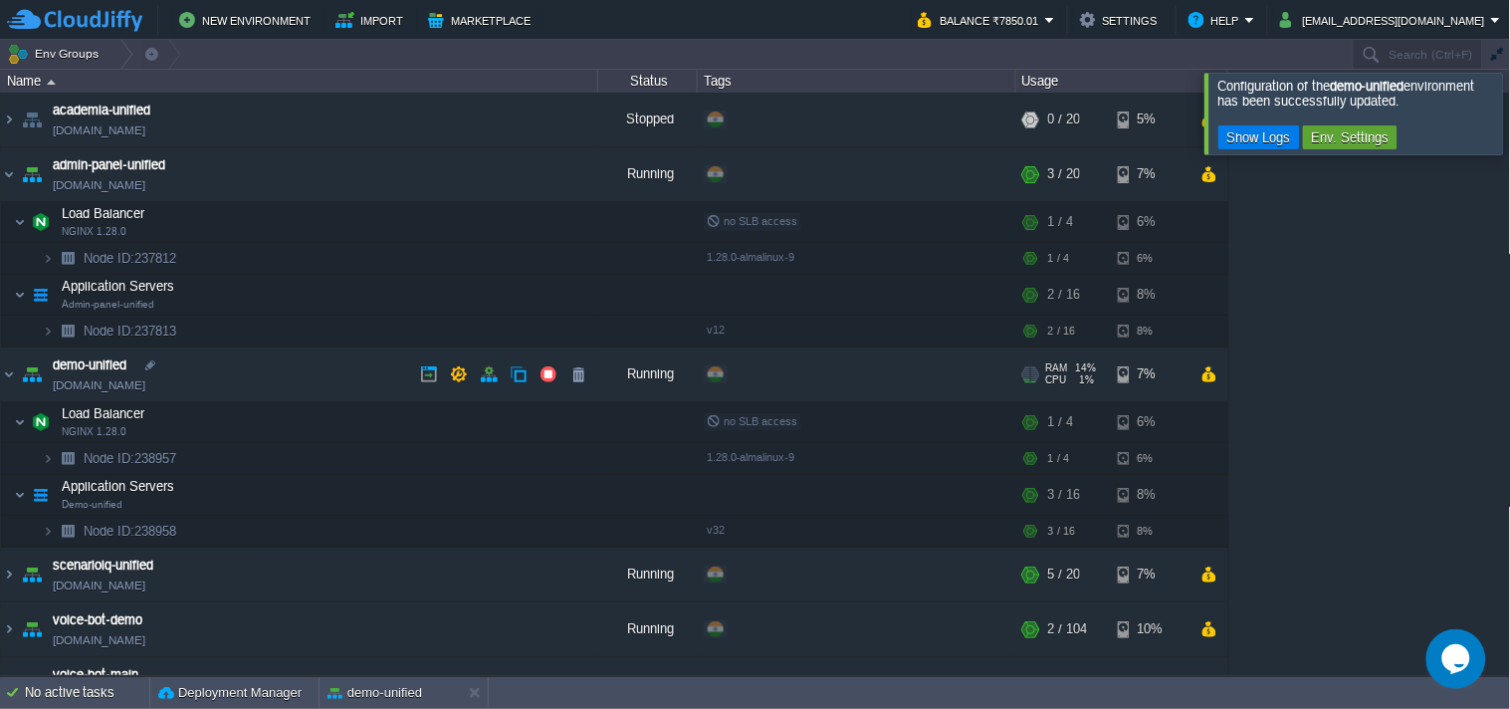
click at [132, 386] on link "[DOMAIN_NAME]" at bounding box center [99, 385] width 93 height 20
click at [358, 691] on button "demo-unified" at bounding box center [374, 693] width 95 height 20
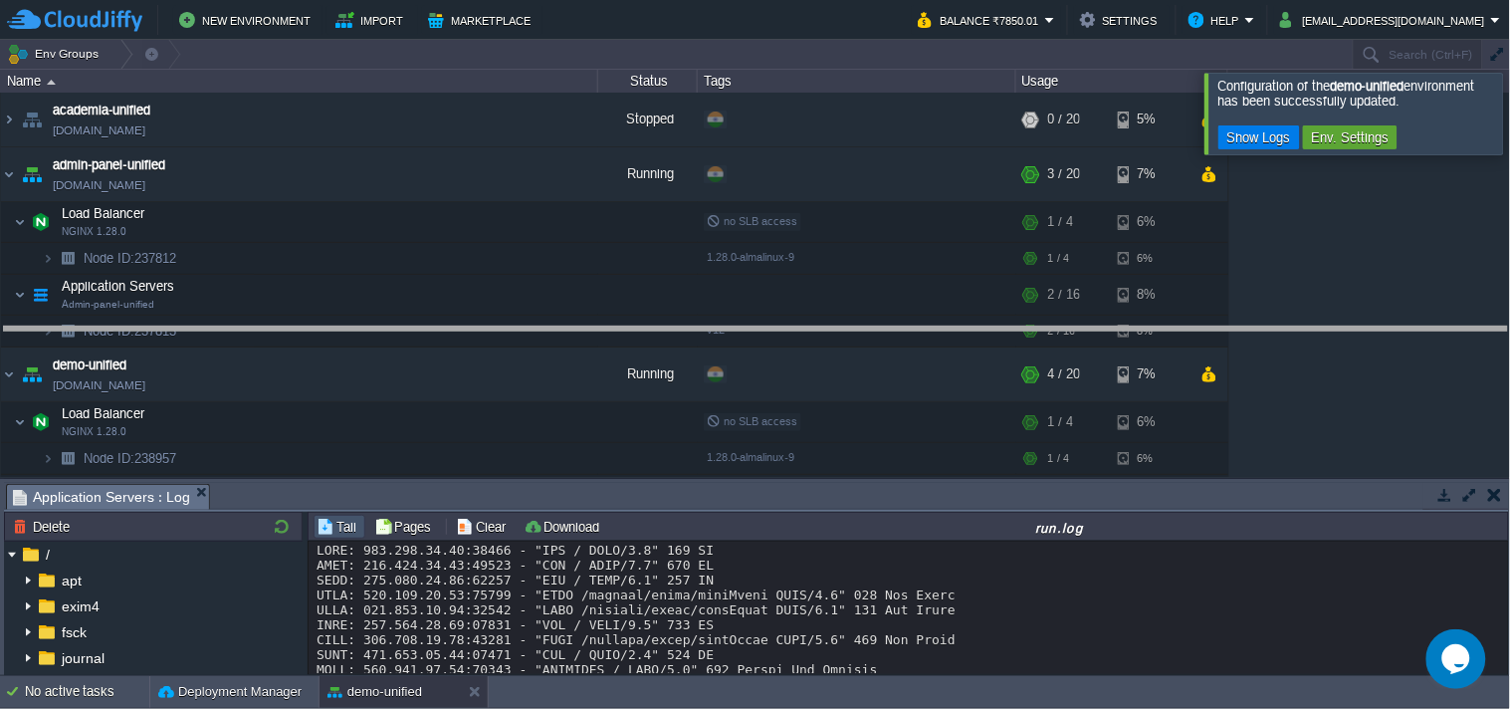
drag, startPoint x: 853, startPoint y: 498, endPoint x: 888, endPoint y: 236, distance: 264.1
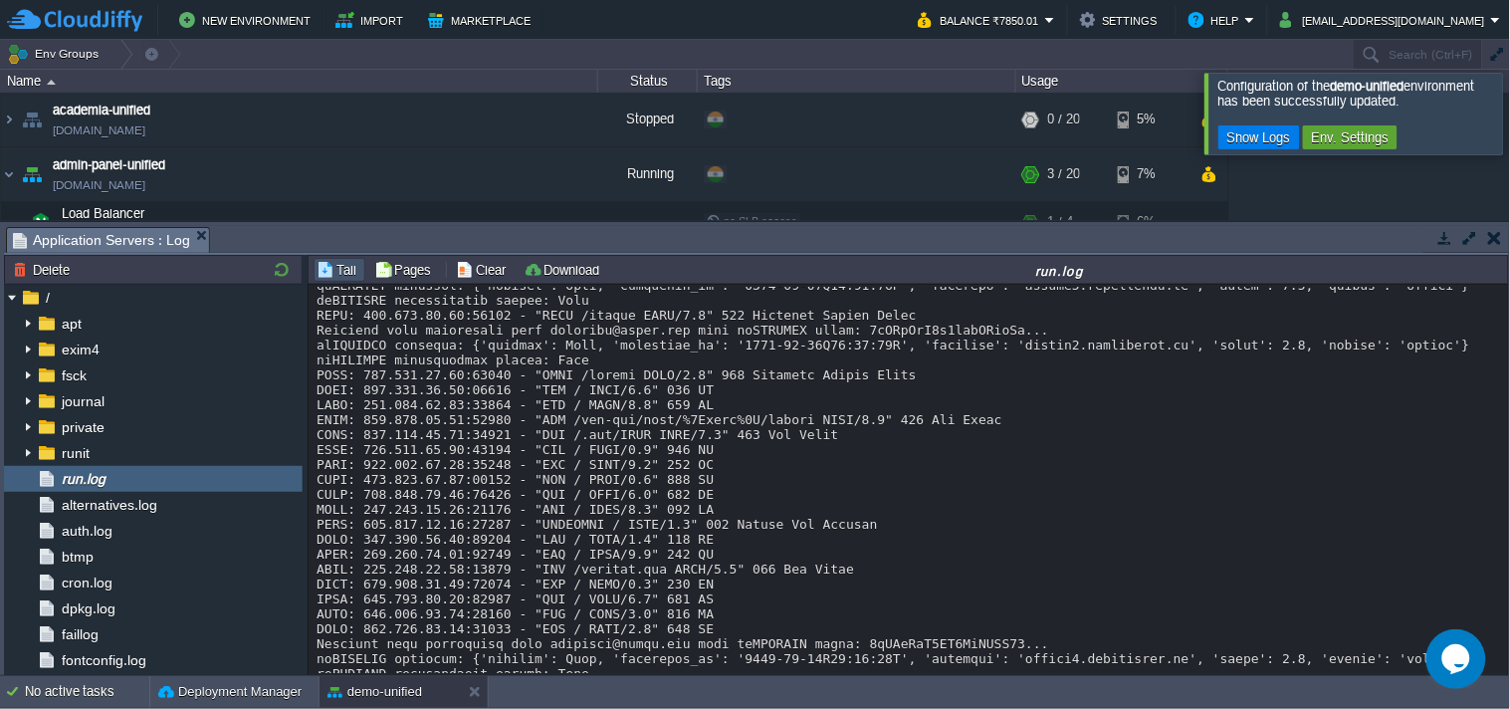
scroll to position [13358, 0]
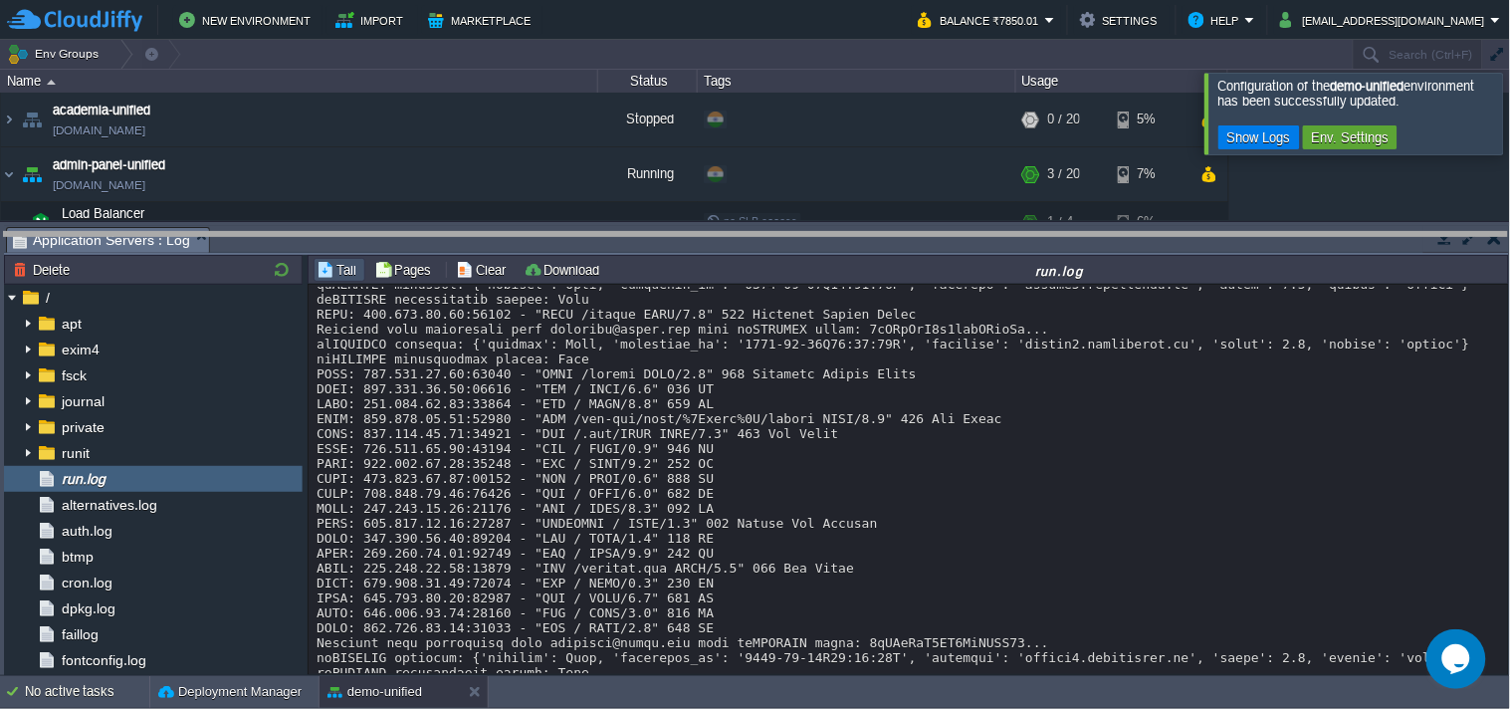
drag, startPoint x: 1257, startPoint y: 227, endPoint x: 1272, endPoint y: 306, distance: 80.0
click at [1272, 309] on body "New Environment Import Marketplace Bonus ₹0.00 Upgrade Account Balance ₹7850.01…" at bounding box center [755, 354] width 1510 height 709
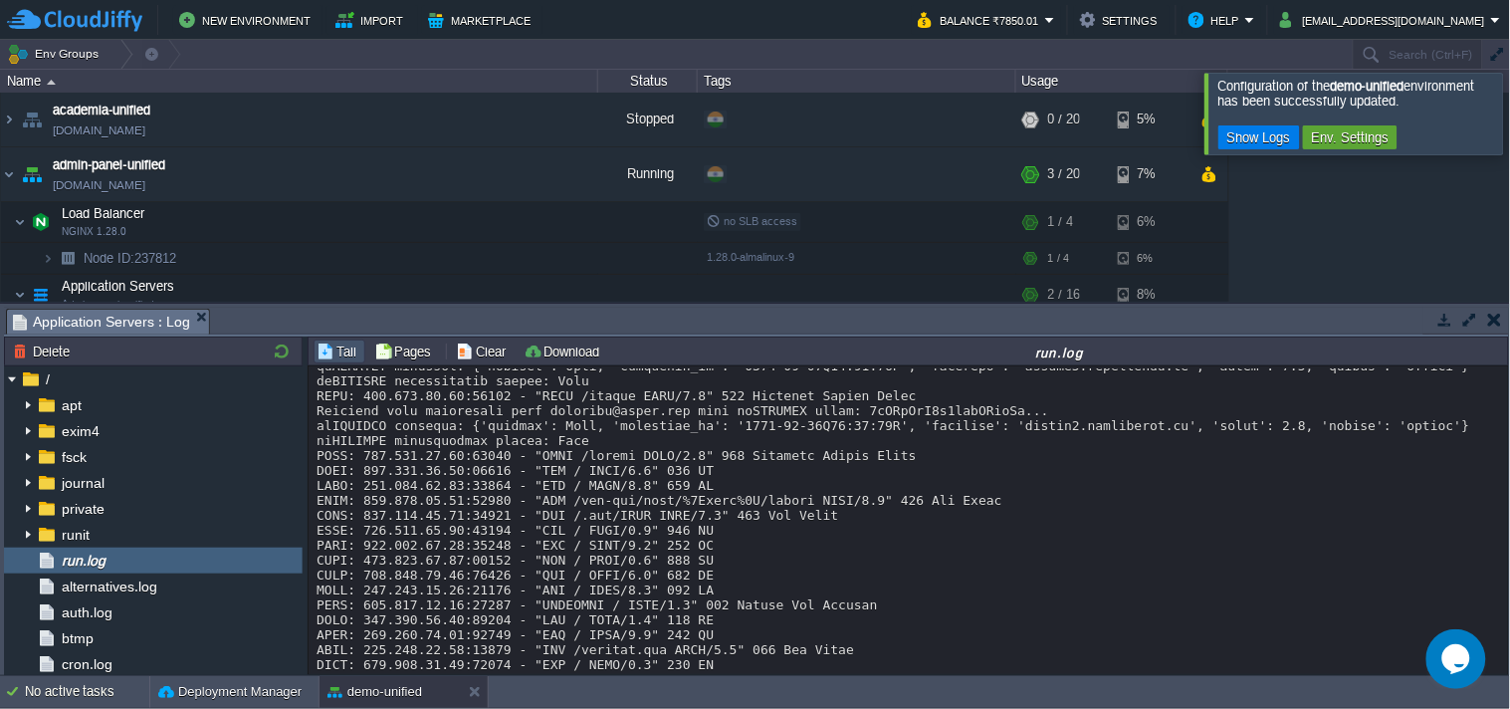
click at [1509, 125] on div at bounding box center [1535, 113] width 0 height 81
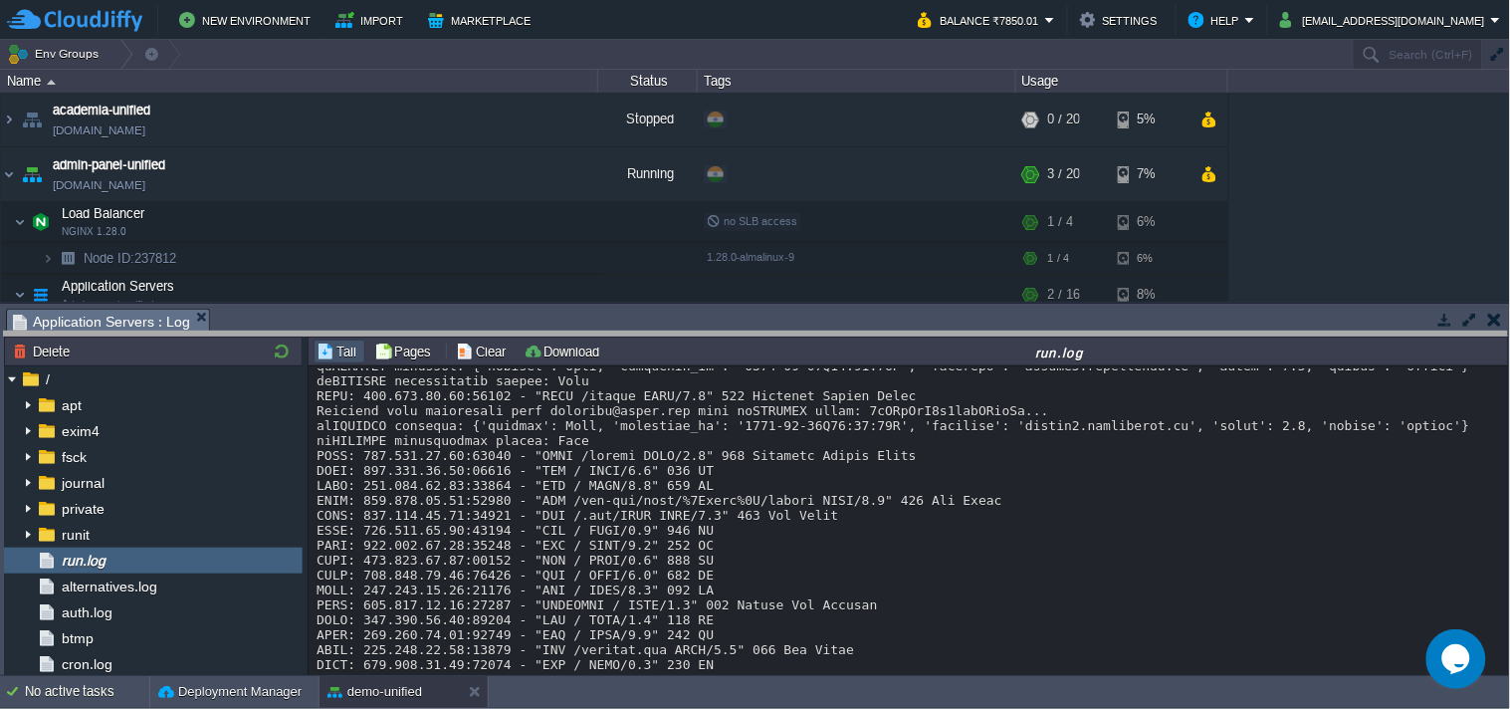
drag, startPoint x: 1266, startPoint y: 310, endPoint x: 1262, endPoint y: 334, distance: 25.2
click at [1262, 334] on body "New Environment Import Marketplace Bonus ₹0.00 Upgrade Account Balance ₹7850.01…" at bounding box center [755, 354] width 1510 height 709
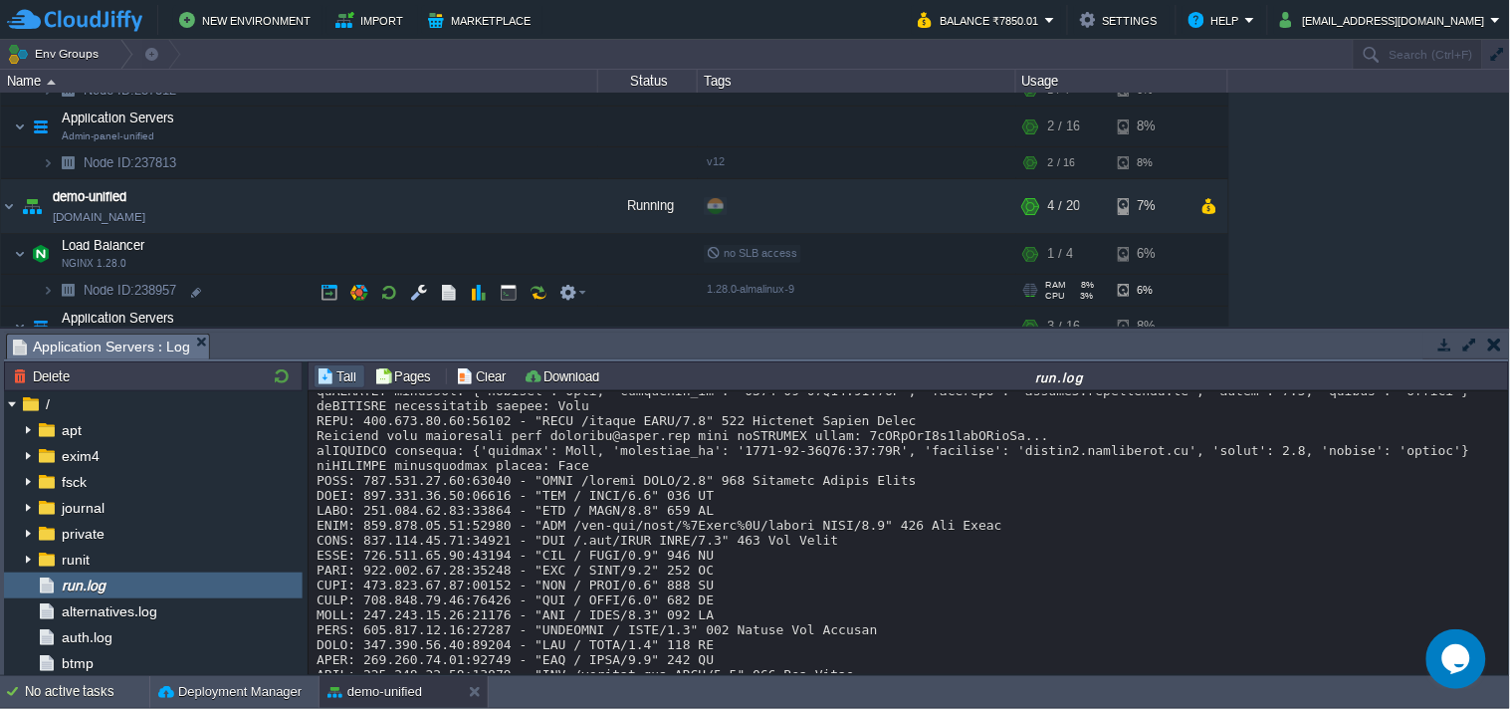
scroll to position [221, 0]
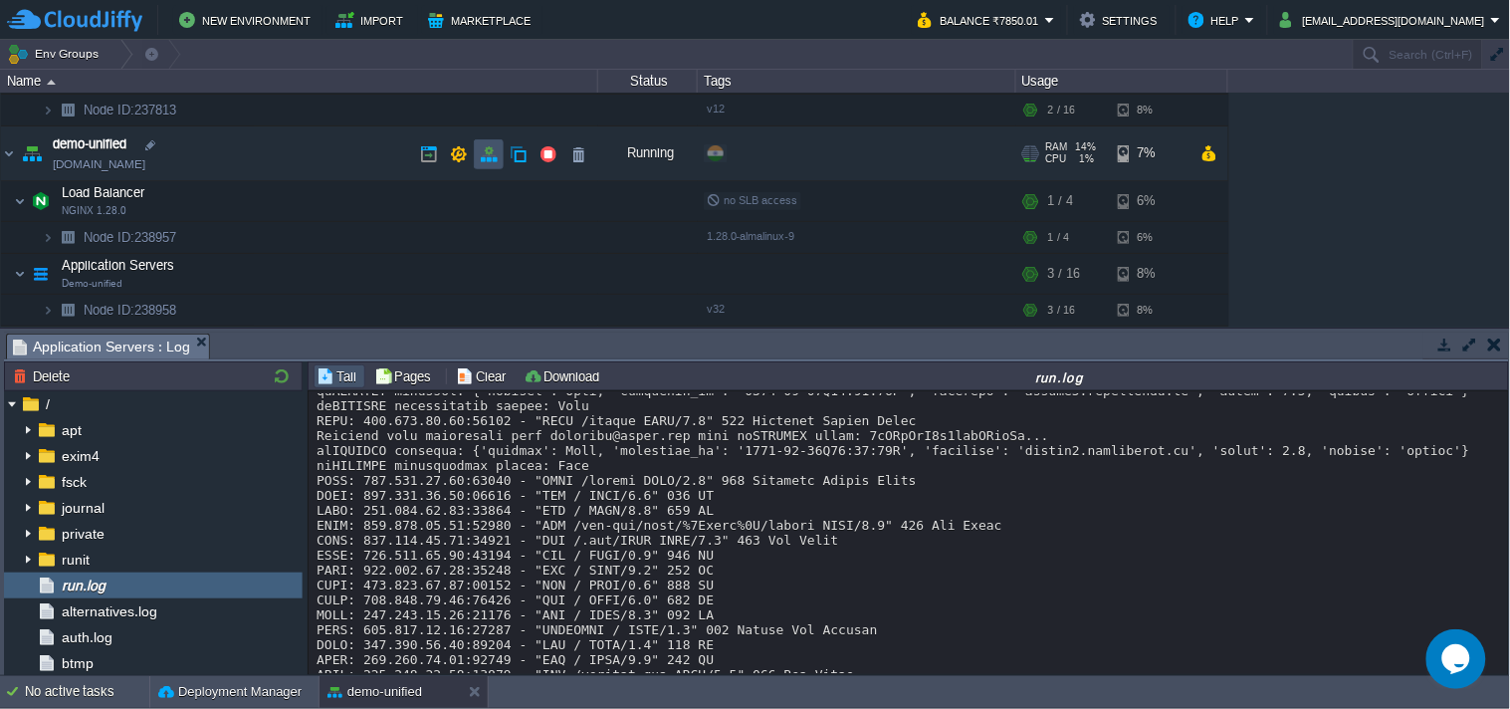
click at [490, 151] on button "button" at bounding box center [489, 154] width 18 height 18
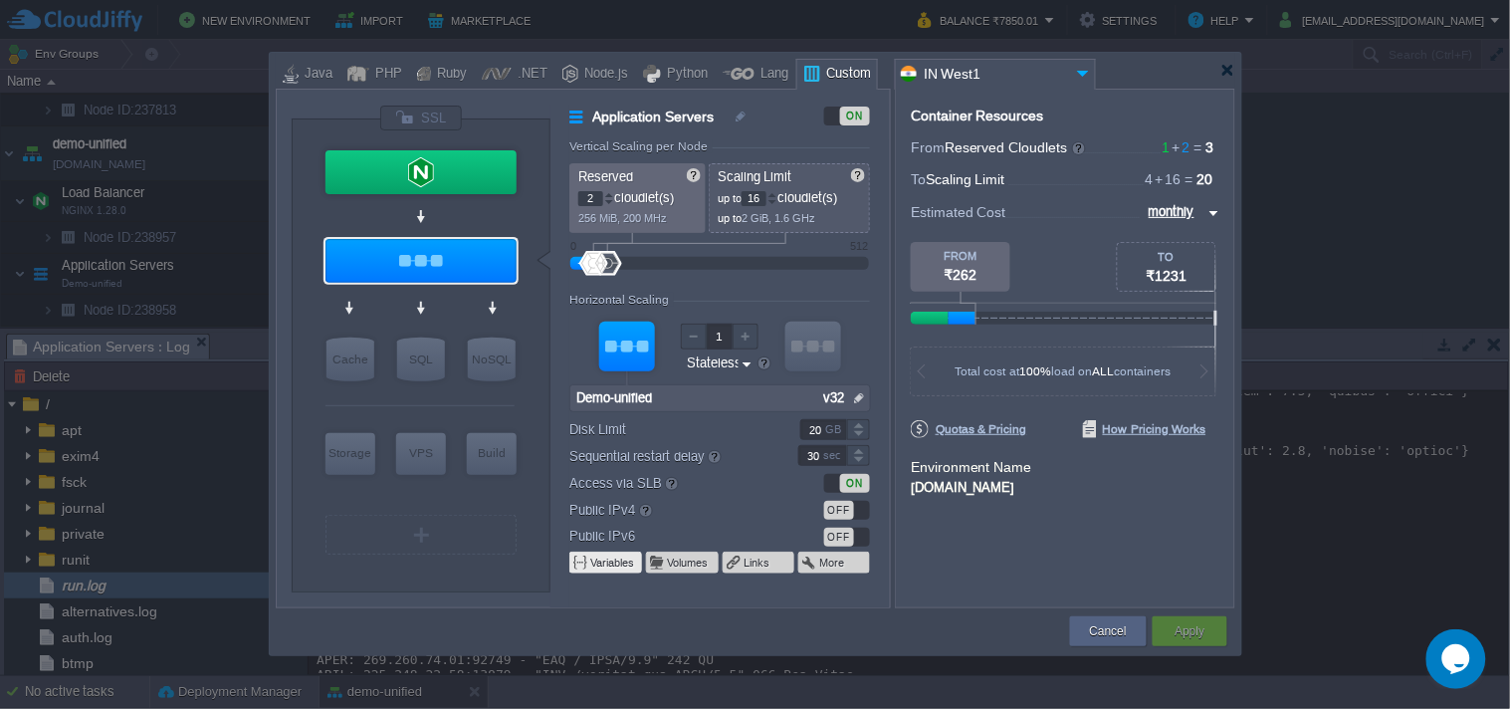
click at [622, 563] on button "Variables" at bounding box center [613, 562] width 46 height 16
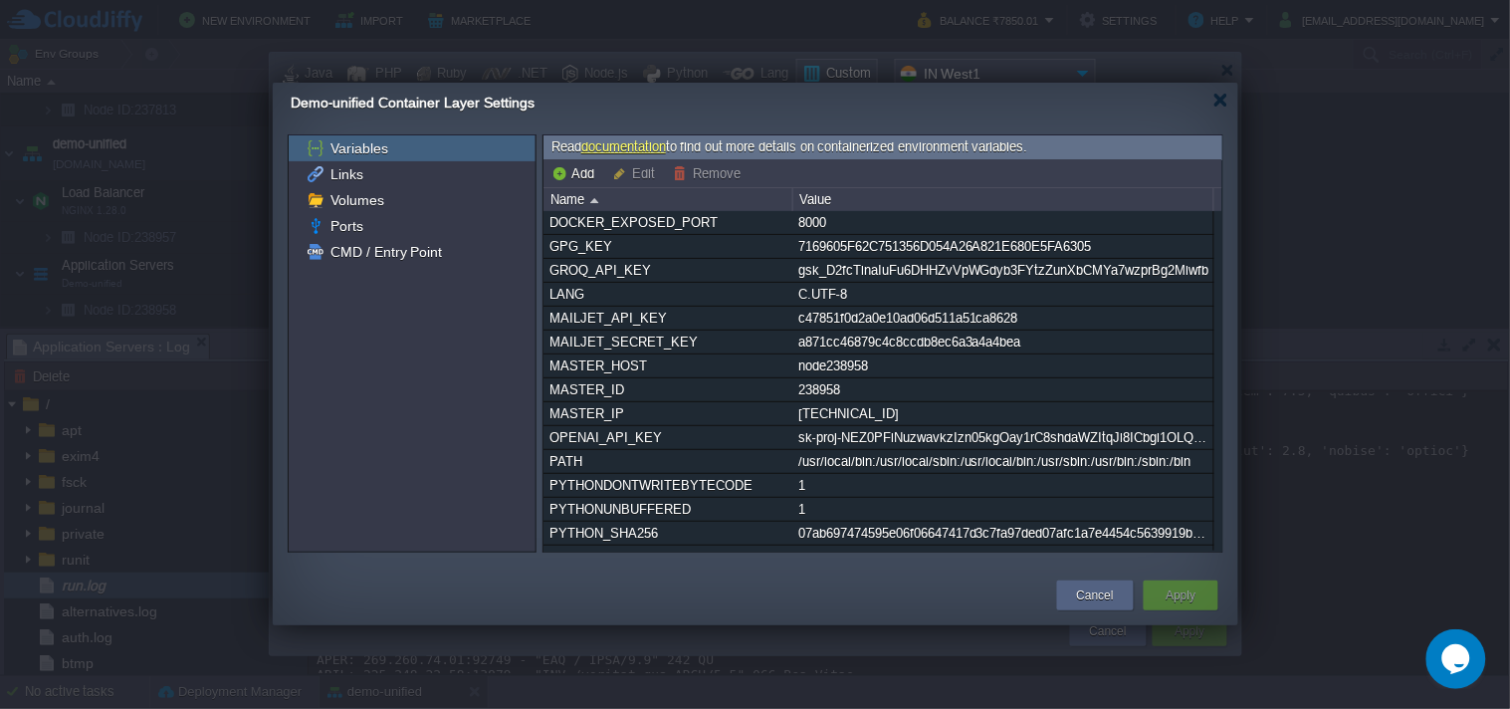
click at [1211, 104] on div "Demo-unified Container Layer Settings" at bounding box center [765, 103] width 948 height 41
click at [1218, 100] on div at bounding box center [1220, 100] width 15 height 15
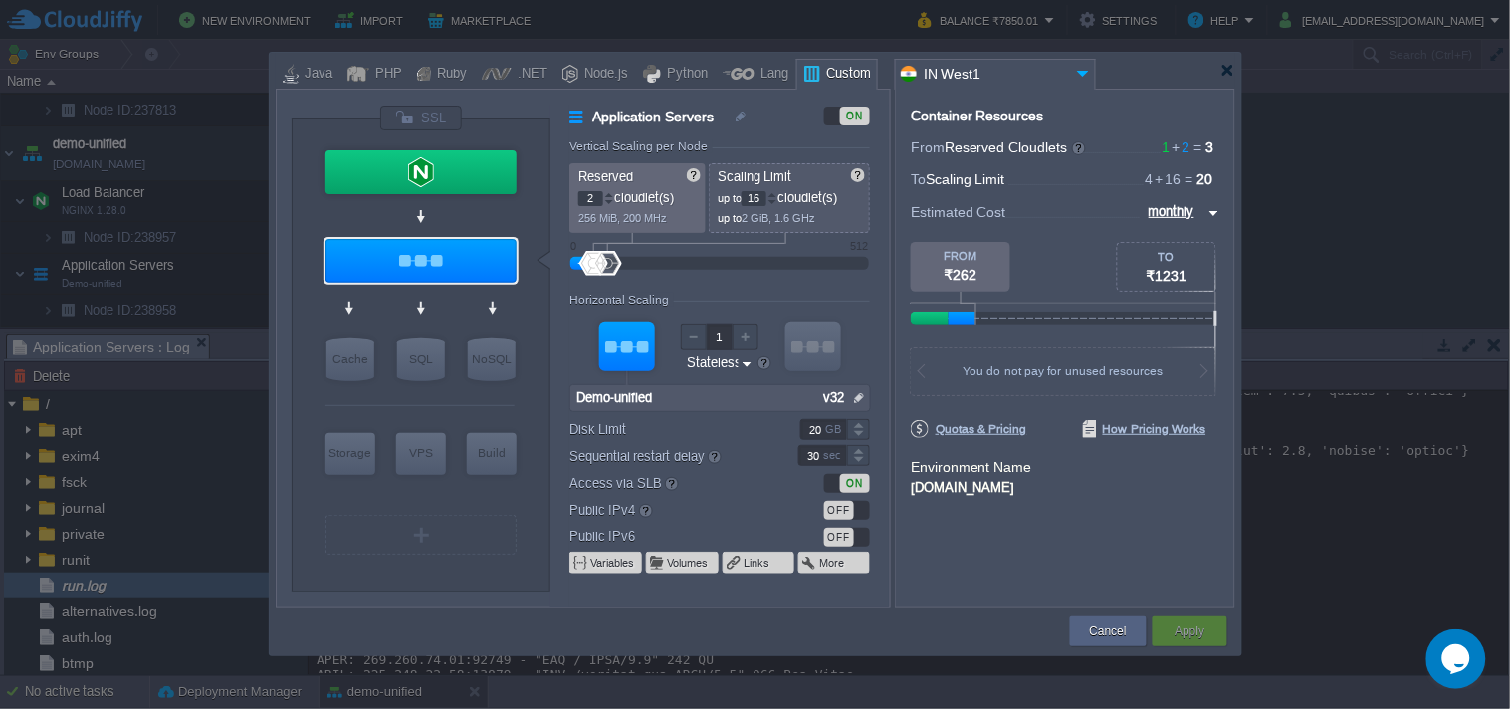
click at [1227, 75] on div at bounding box center [1227, 70] width 15 height 15
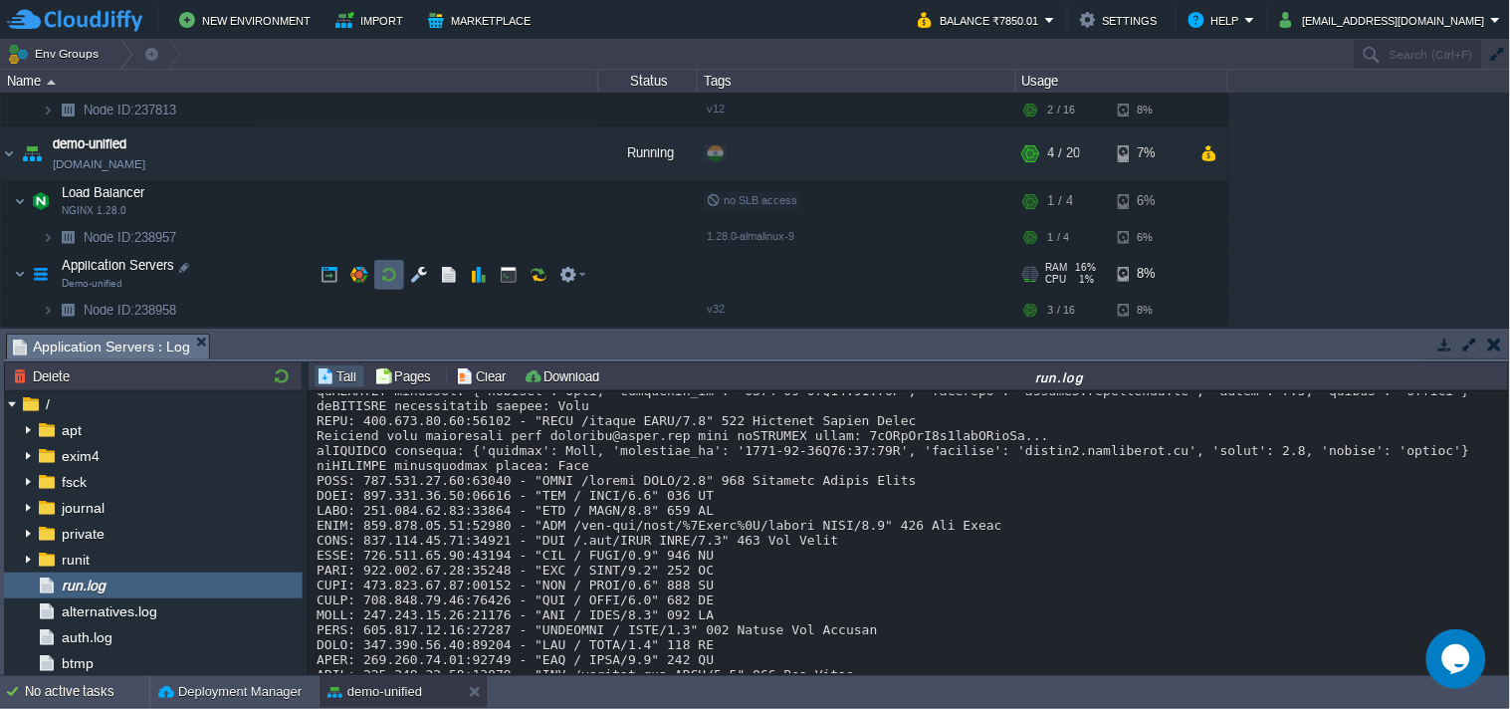
click at [393, 279] on button "button" at bounding box center [389, 275] width 18 height 18
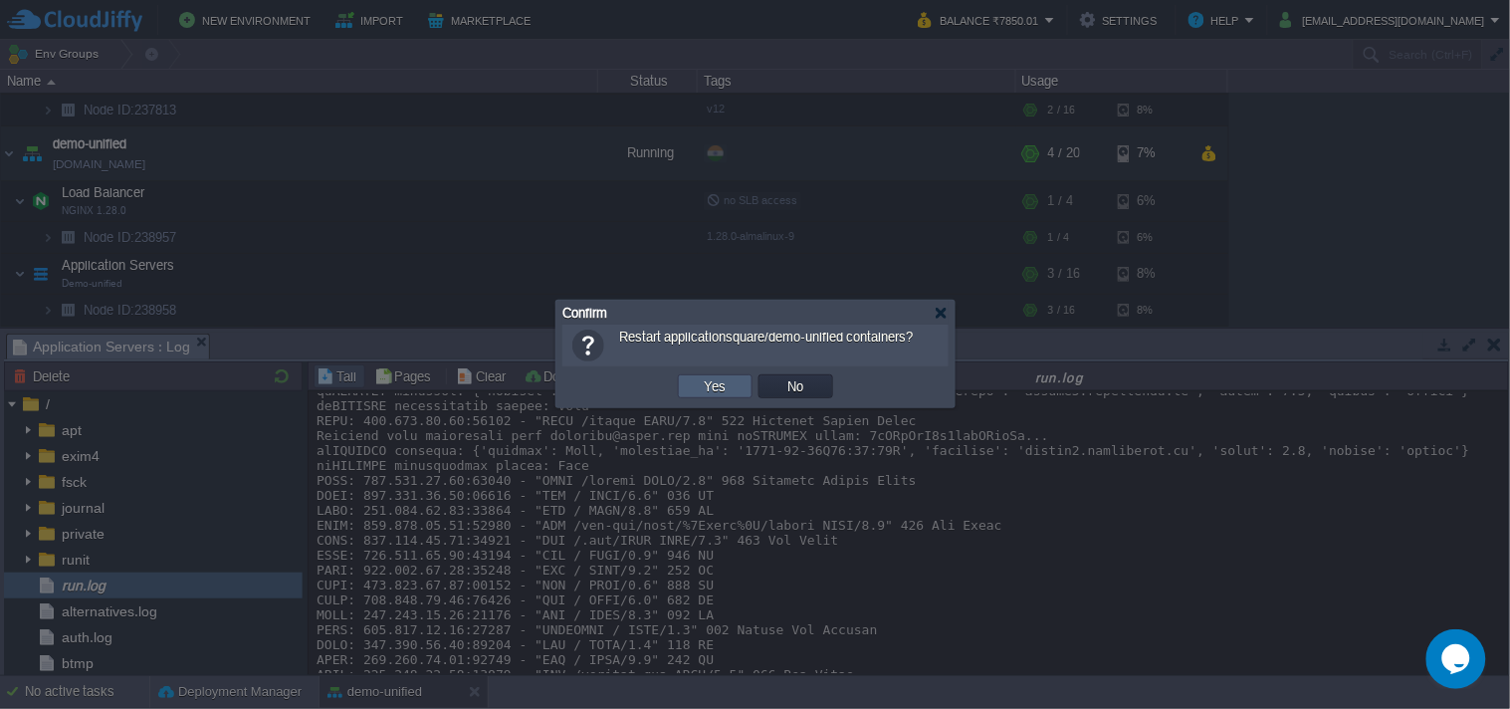
click at [734, 394] on td "Yes" at bounding box center [715, 386] width 75 height 24
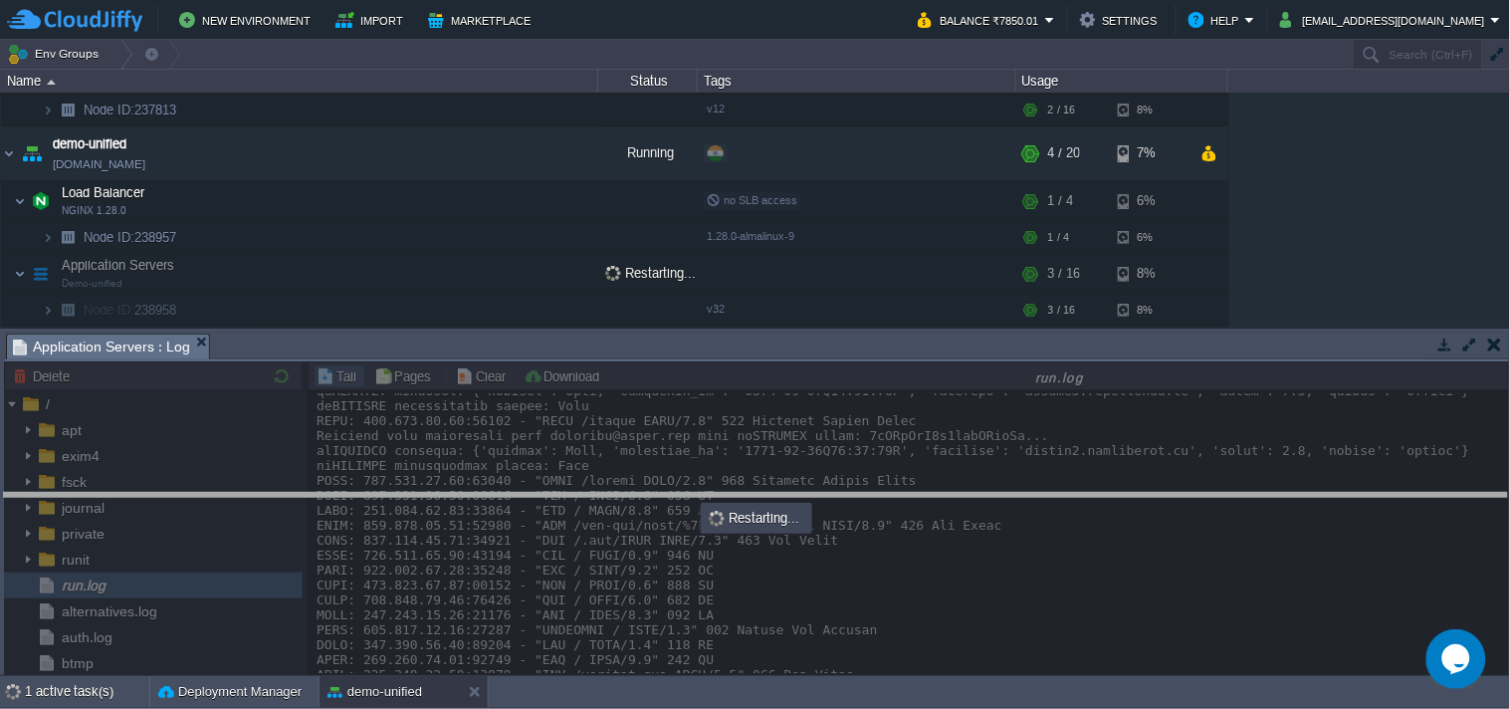
drag, startPoint x: 771, startPoint y: 340, endPoint x: 777, endPoint y: 501, distance: 160.4
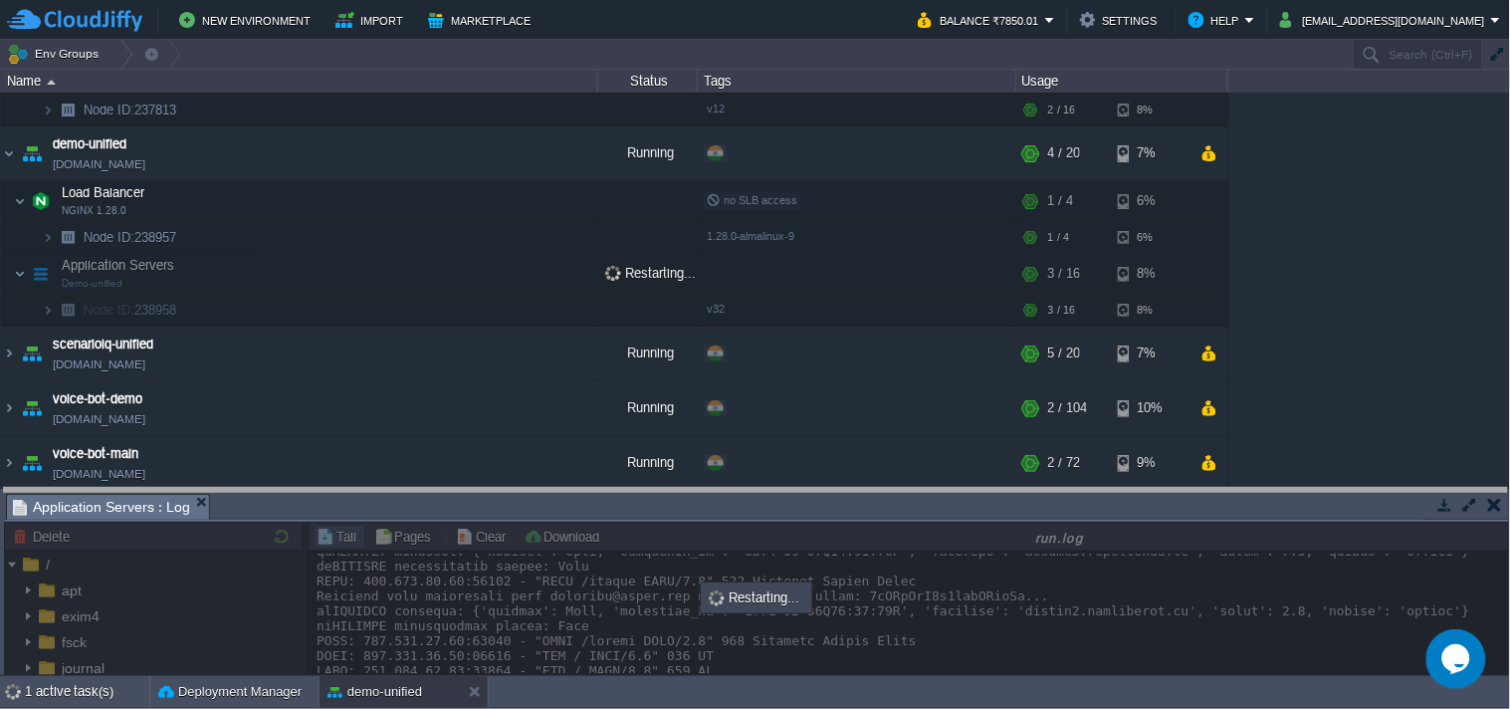
drag, startPoint x: 788, startPoint y: 516, endPoint x: 791, endPoint y: 495, distance: 21.1
